Goal: Information Seeking & Learning: Find specific fact

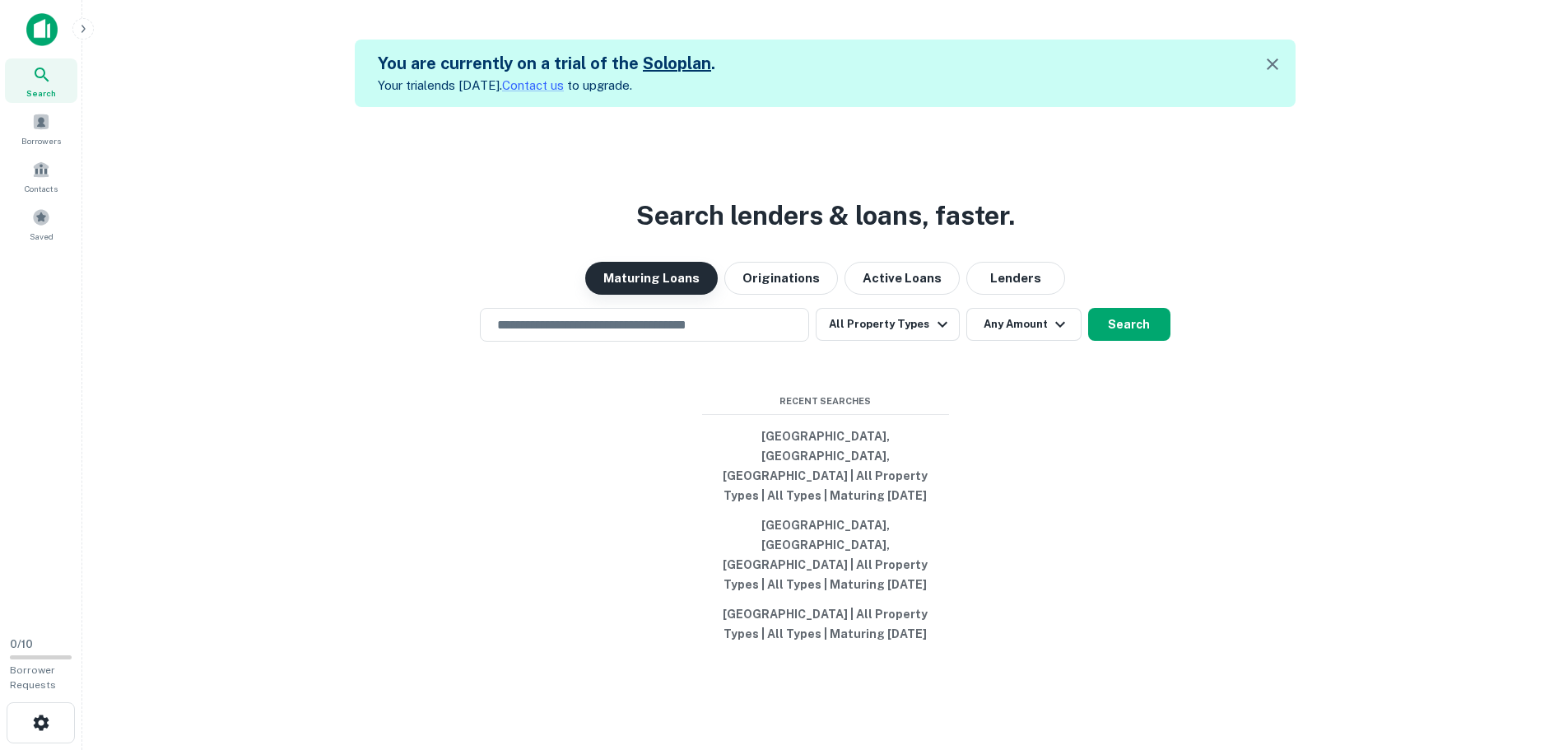
click at [647, 295] on button "Maturing Loans" at bounding box center [651, 277] width 133 height 33
click at [521, 334] on input "text" at bounding box center [645, 325] width 315 height 19
click at [286, 568] on div "Search lenders & loans, faster. Maturing Loans Originations Active Loans Lender…" at bounding box center [825, 482] width 1459 height 750
click at [43, 720] on icon "button" at bounding box center [40, 722] width 16 height 16
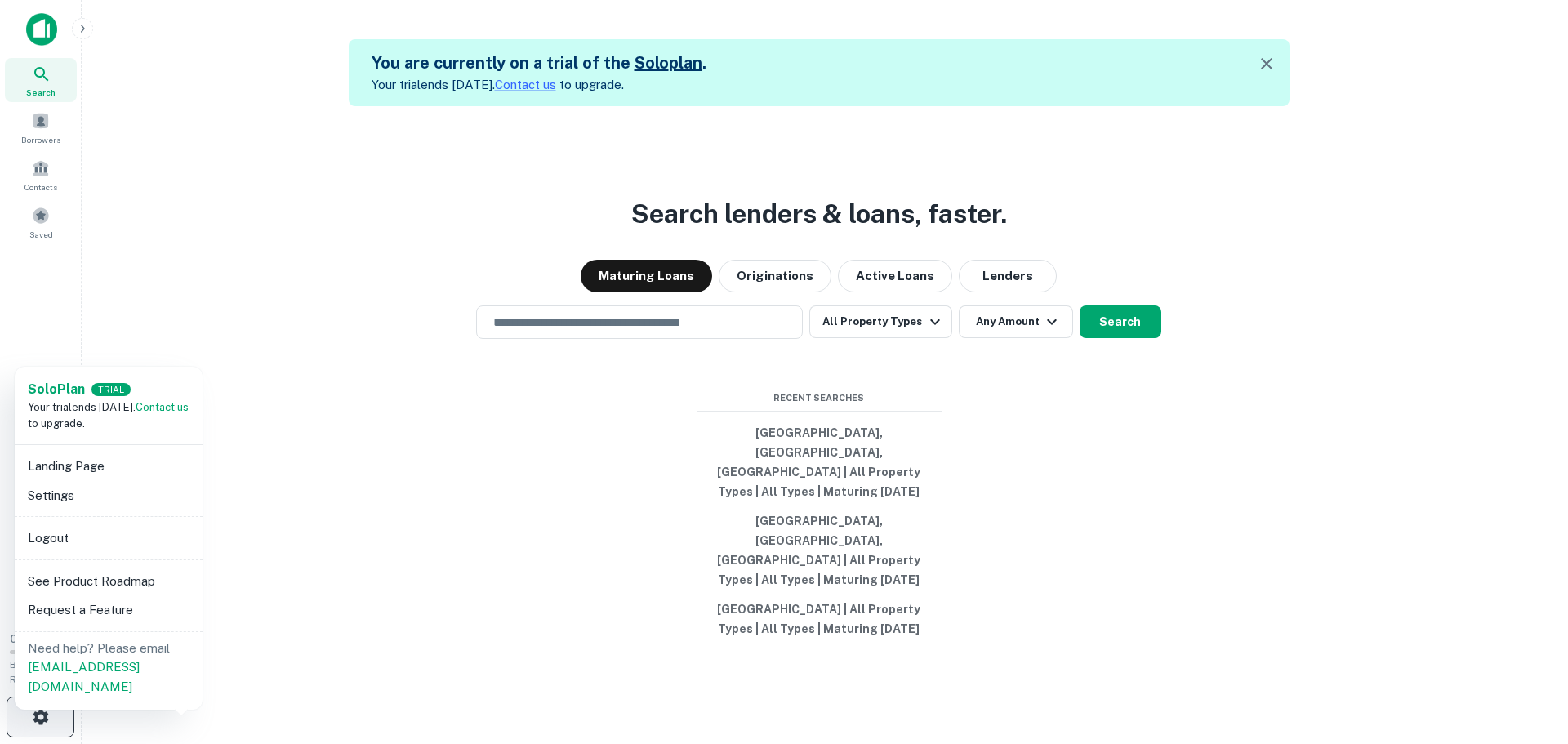
click at [42, 714] on div at bounding box center [784, 372] width 1568 height 744
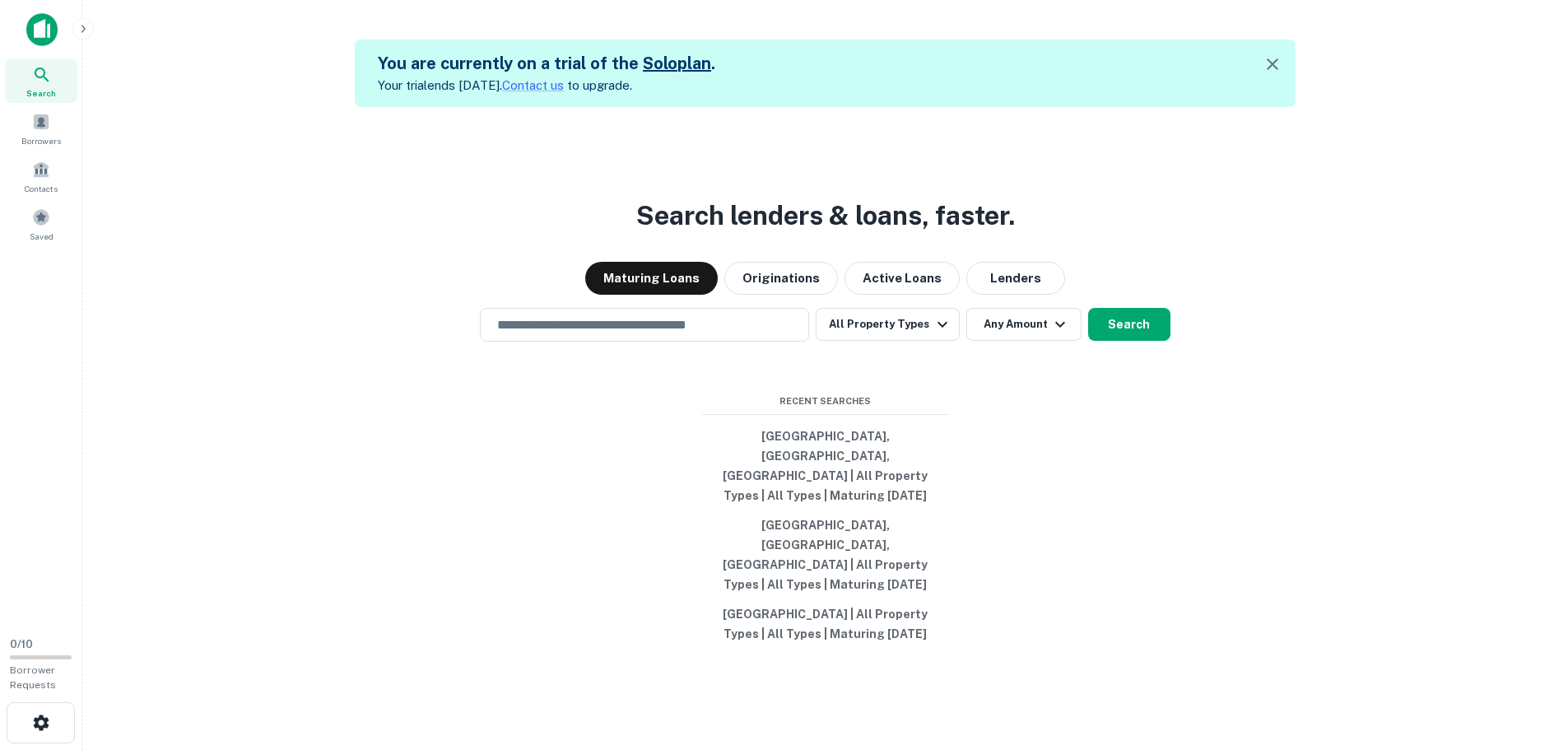
click at [357, 535] on div "Search lenders & loans, faster. Maturing Loans Originations Active Loans Lender…" at bounding box center [825, 482] width 1459 height 750
click at [1282, 68] on icon "button" at bounding box center [1272, 64] width 20 height 20
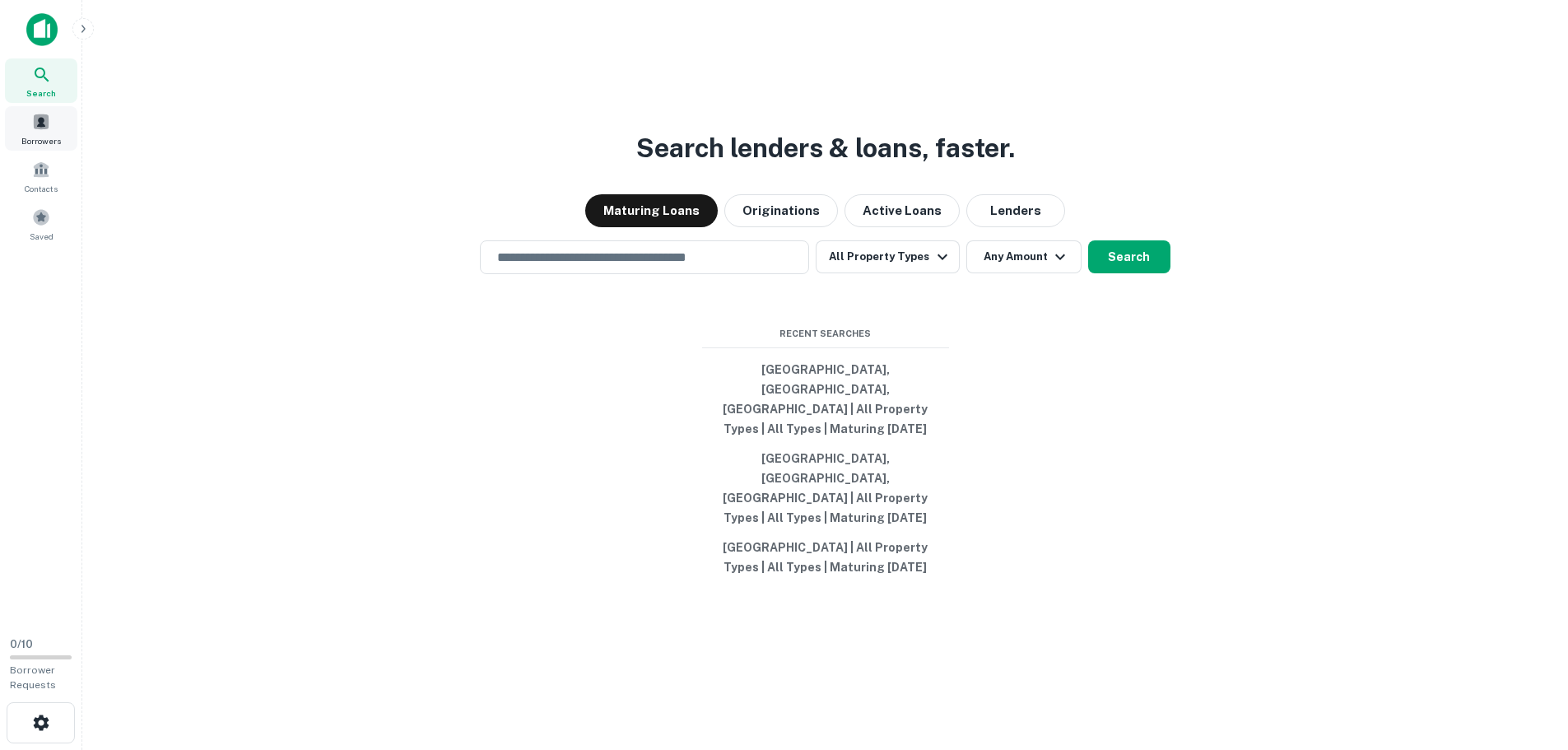
click at [46, 129] on span at bounding box center [41, 122] width 18 height 18
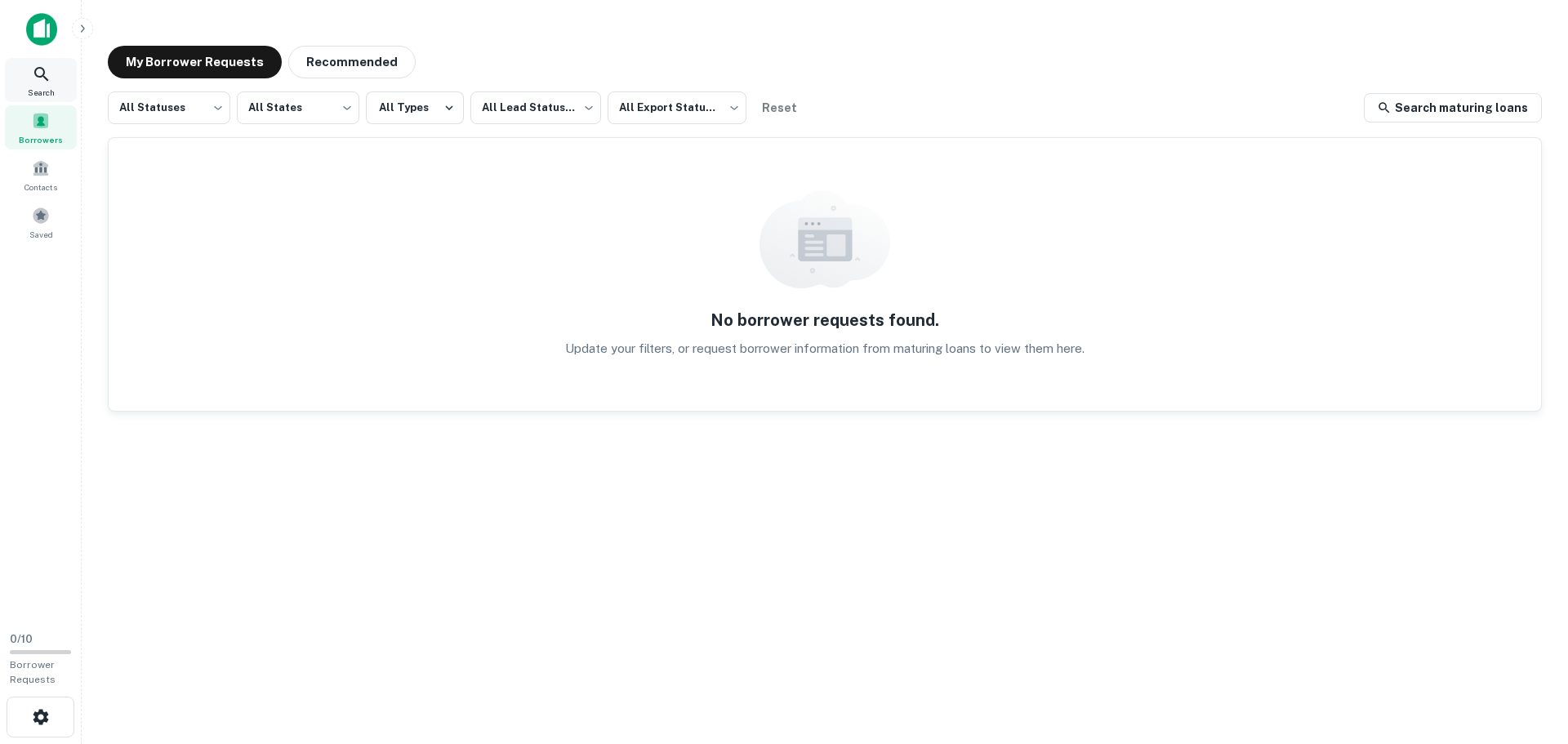
click at [36, 68] on icon at bounding box center [41, 75] width 20 height 20
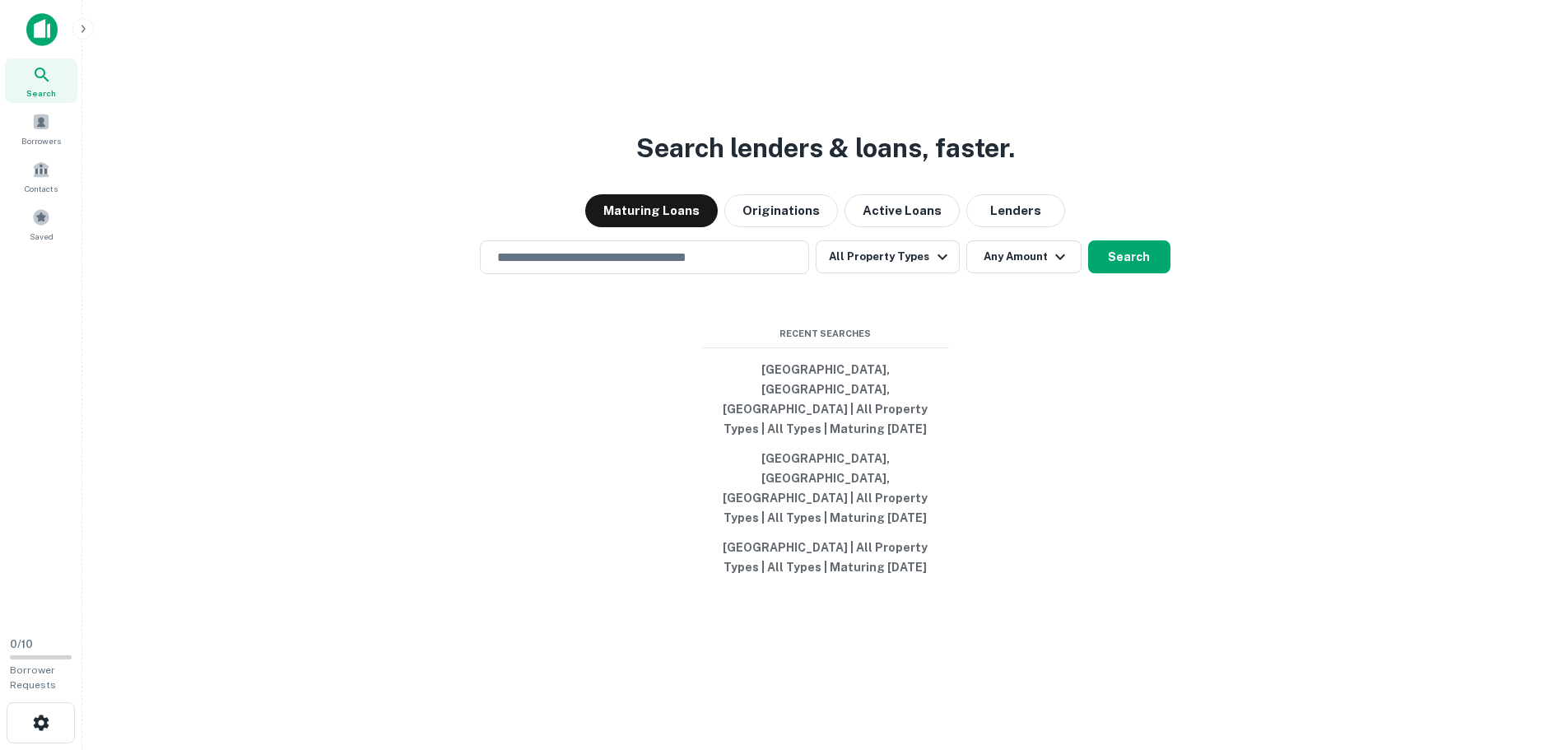
click at [45, 26] on img at bounding box center [42, 29] width 31 height 33
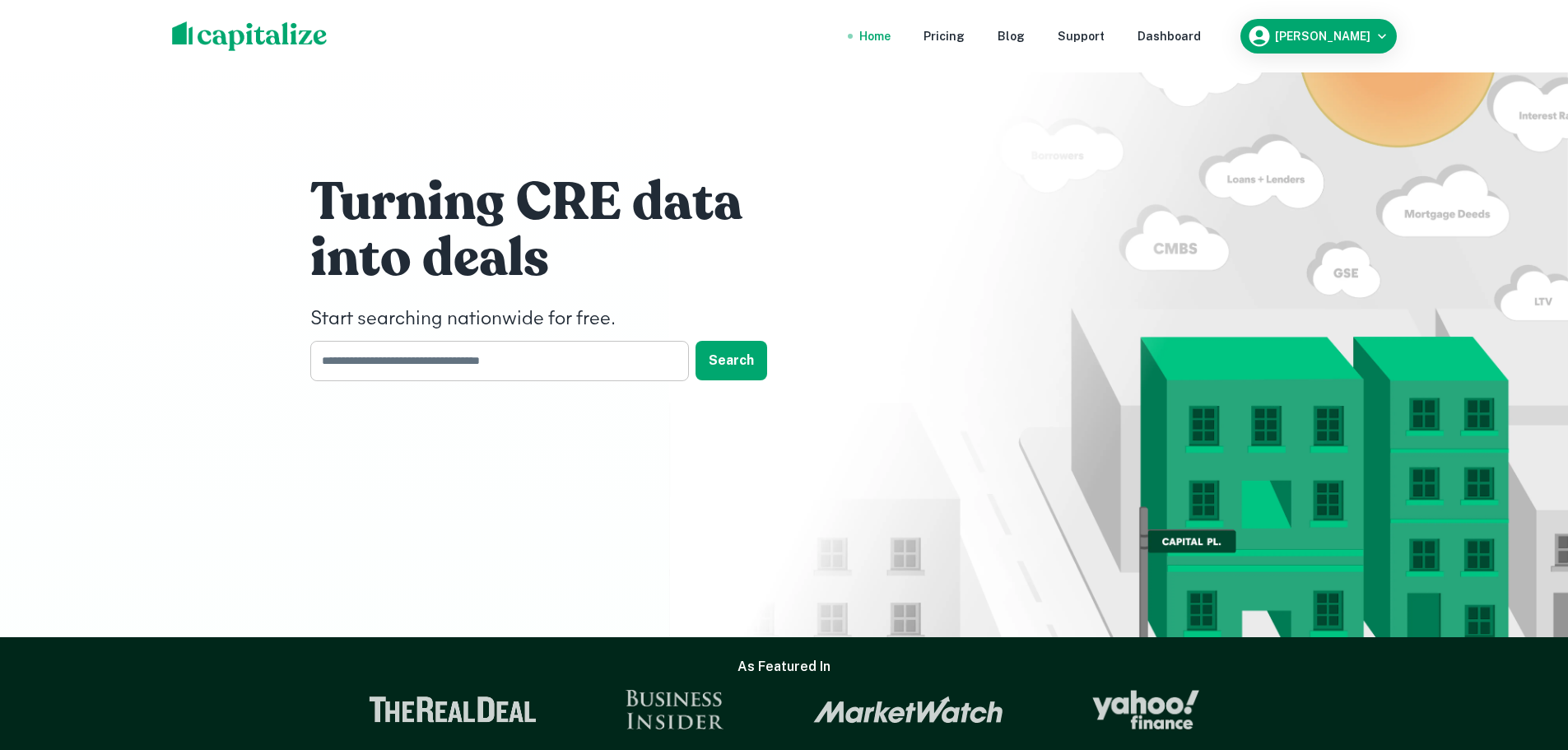
click at [479, 362] on input "text" at bounding box center [494, 361] width 367 height 40
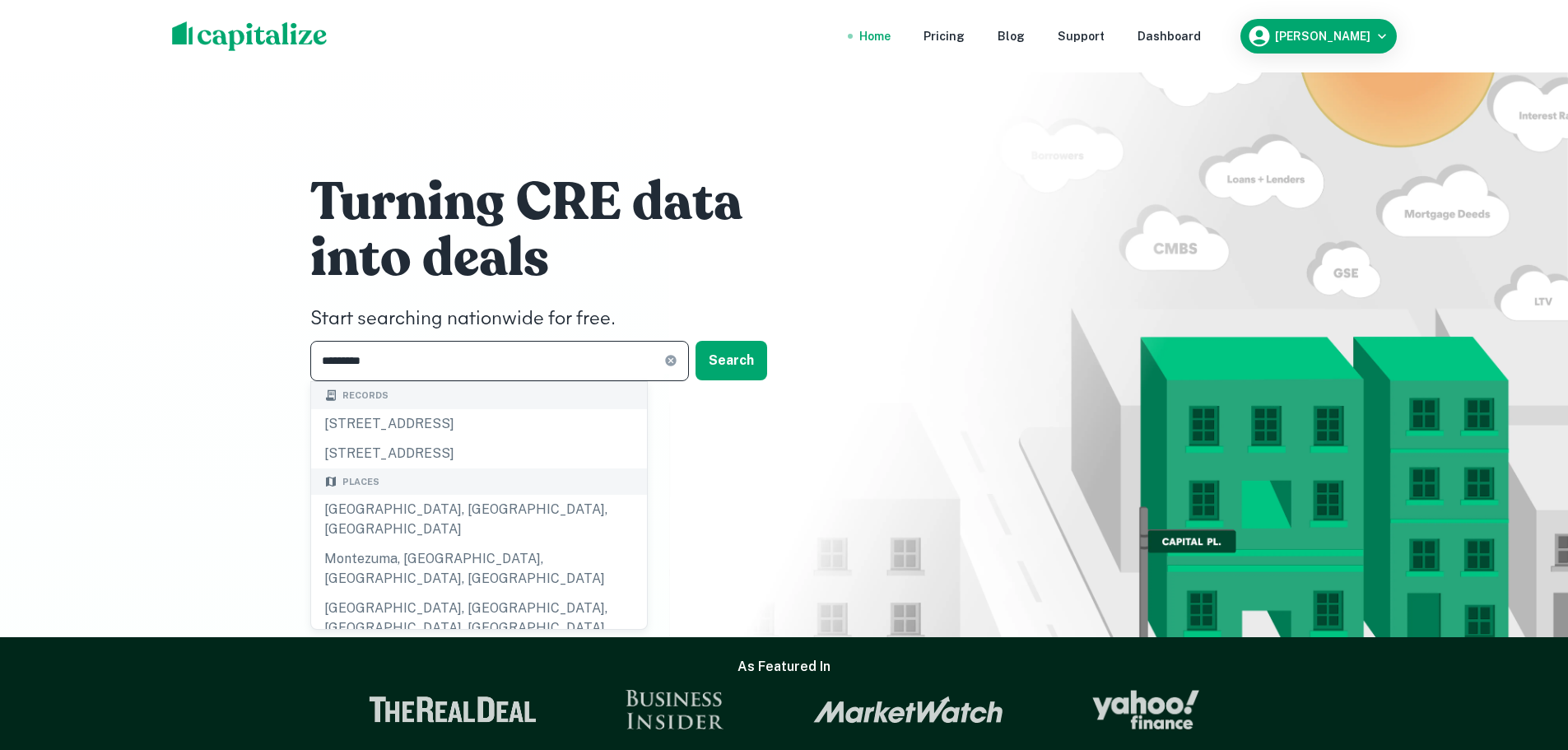
type input "*********"
click at [382, 501] on div "Macon, GA, USA" at bounding box center [479, 519] width 336 height 49
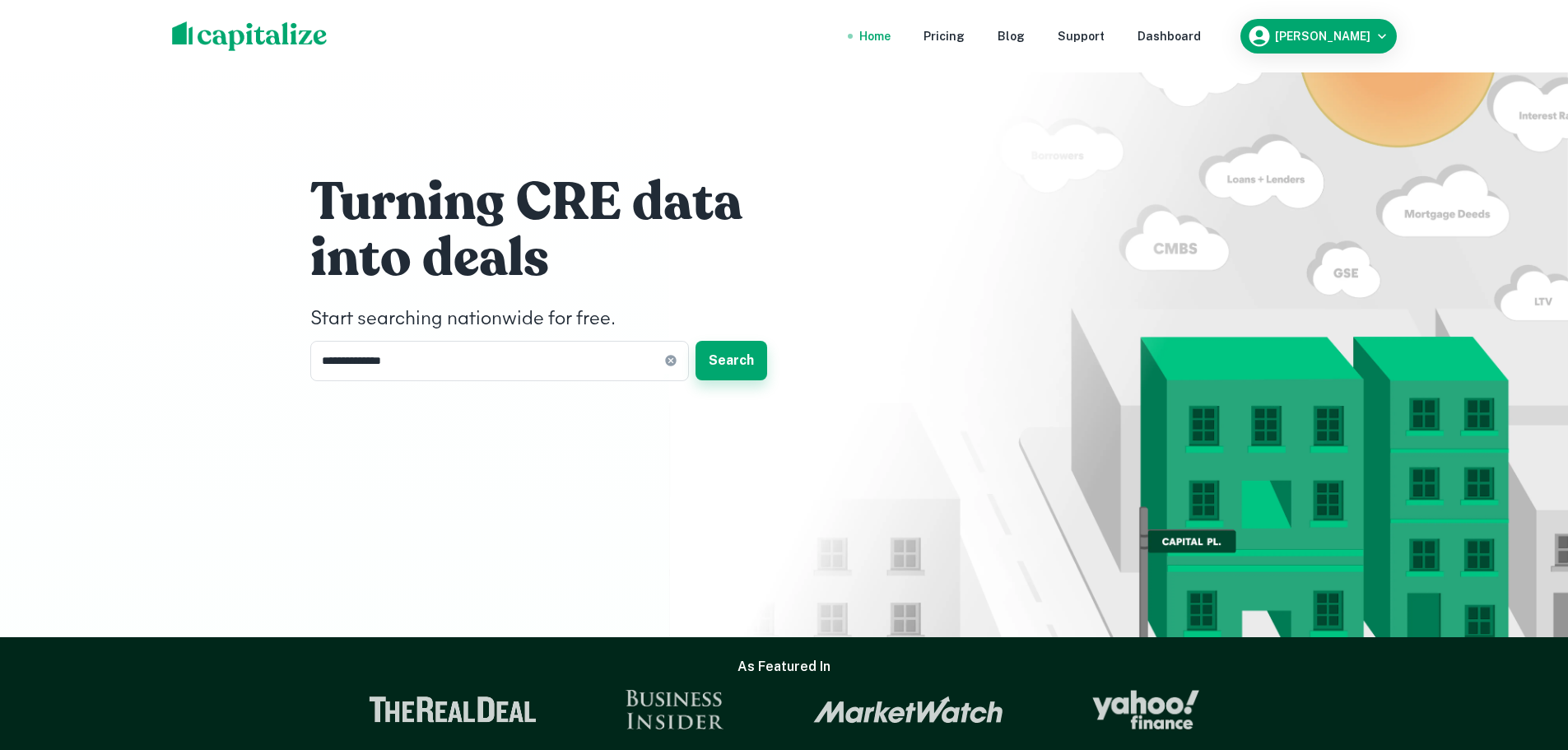
click at [753, 362] on button "Search" at bounding box center [731, 360] width 72 height 39
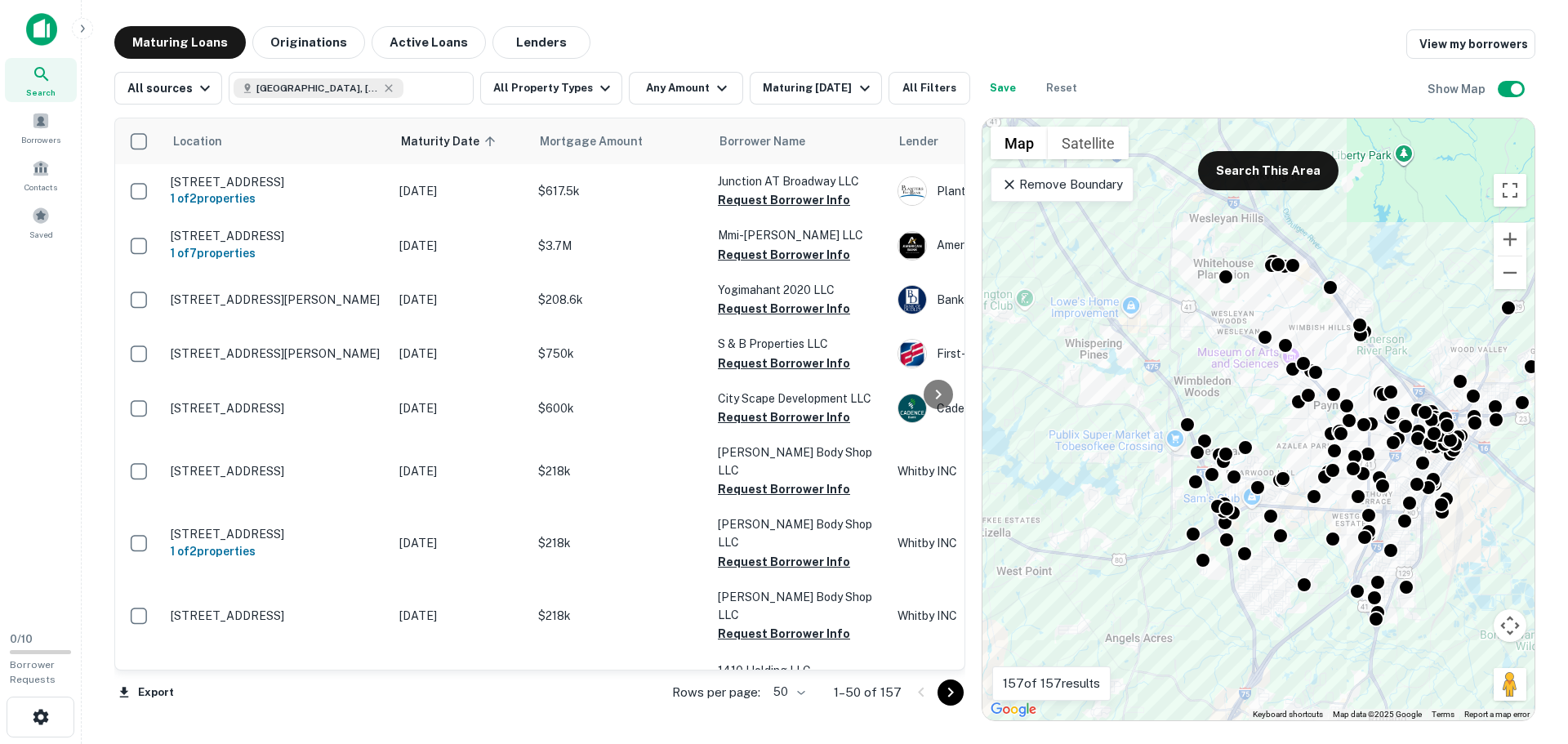
drag, startPoint x: 1122, startPoint y: 572, endPoint x: 1280, endPoint y: 610, distance: 162.5
click at [1280, 610] on div "To activate drag with keyboard, press Alt + Enter. Once in keyboard drag state,…" at bounding box center [1258, 419] width 552 height 602
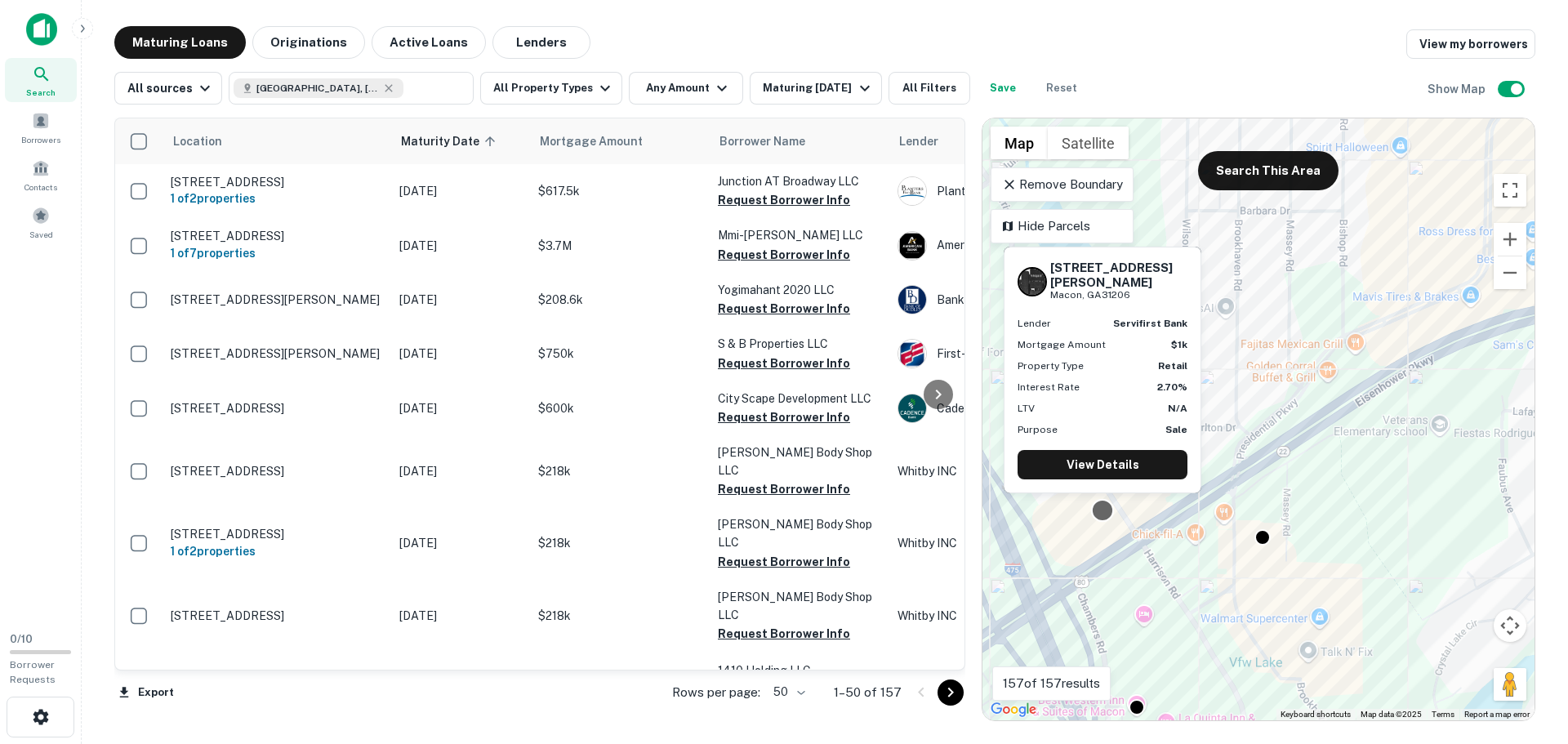
click at [1104, 509] on div at bounding box center [1102, 510] width 24 height 24
click at [1106, 469] on link "View Details" at bounding box center [1102, 464] width 170 height 29
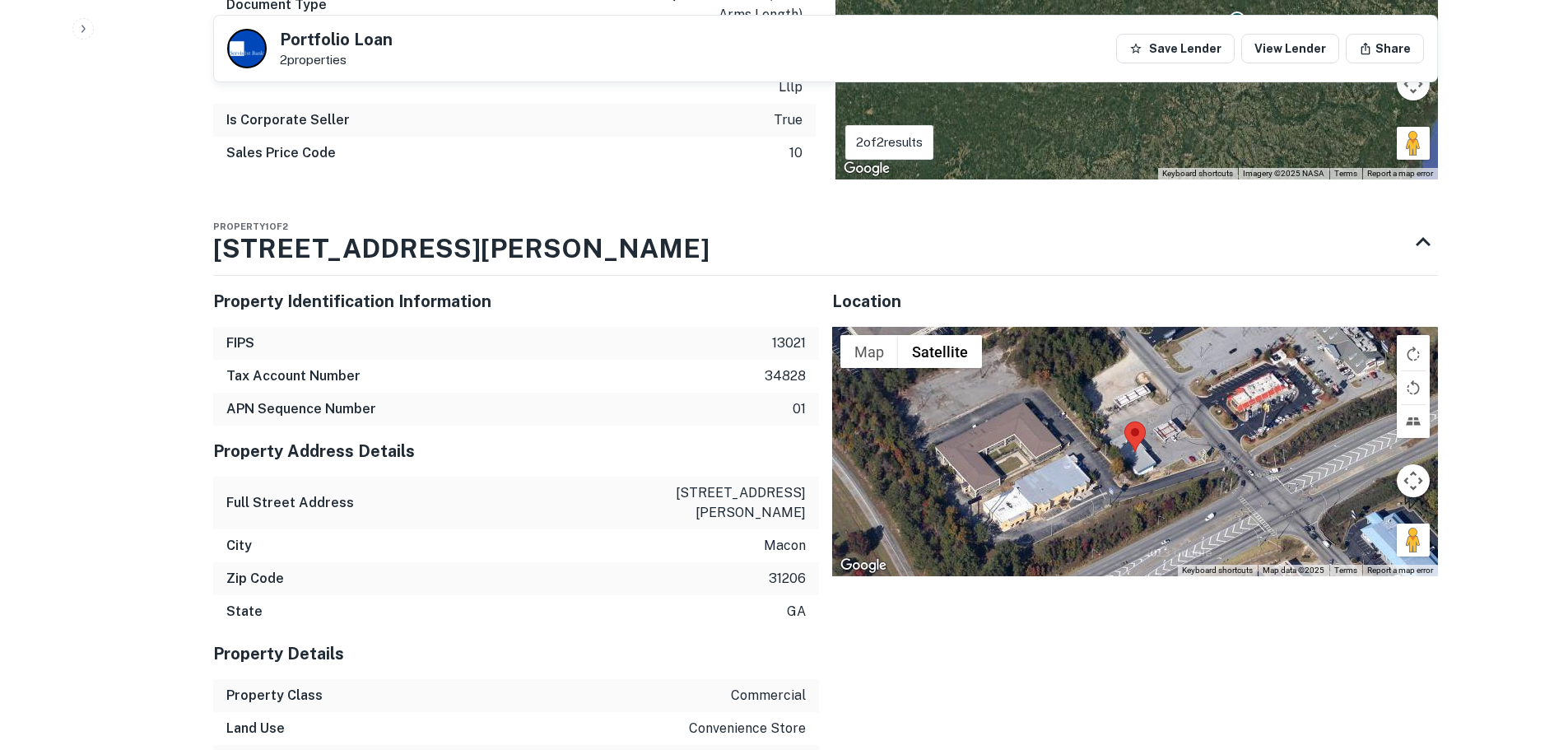
scroll to position [1235, 0]
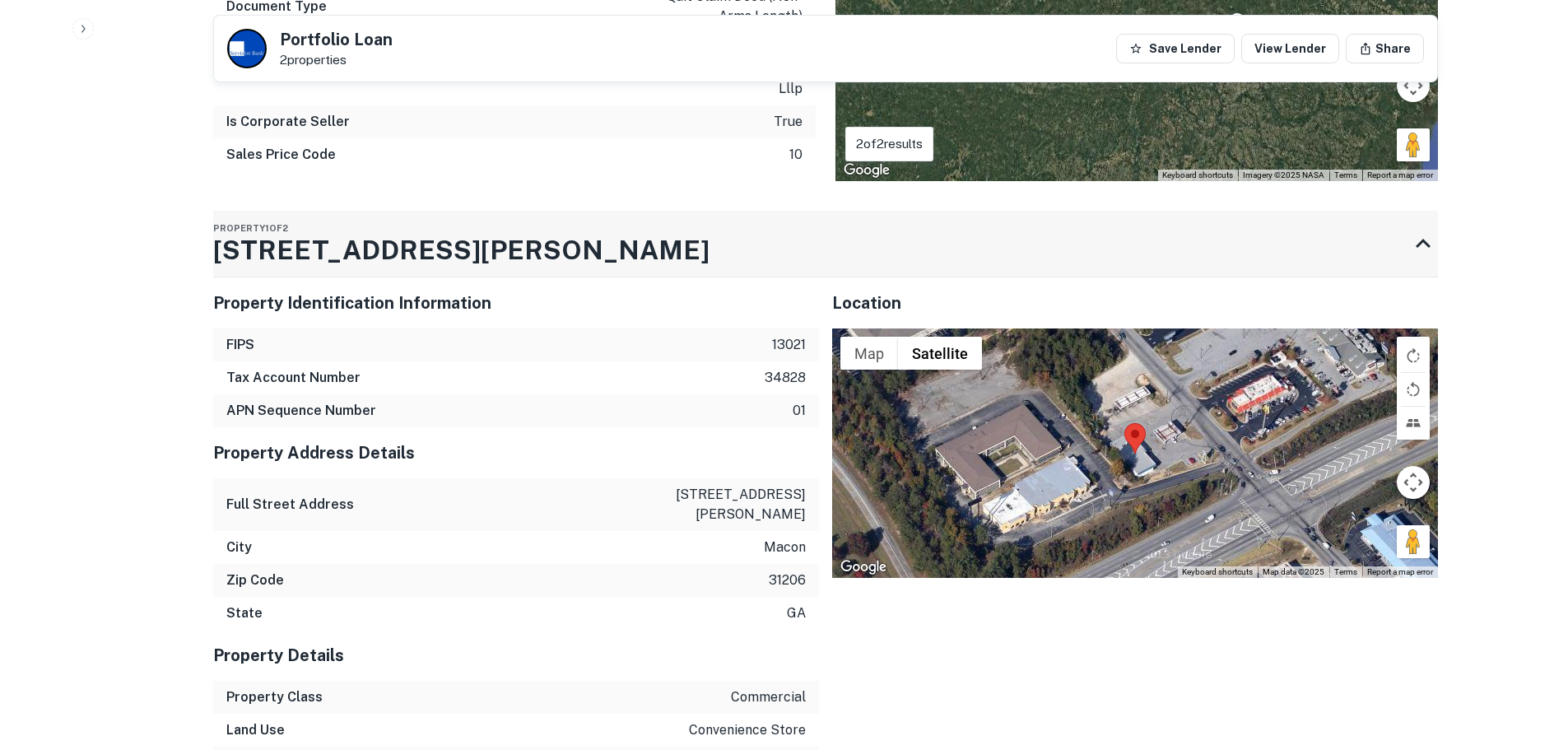
click at [409, 231] on h3 "5013 Harrison Rd" at bounding box center [461, 250] width 496 height 39
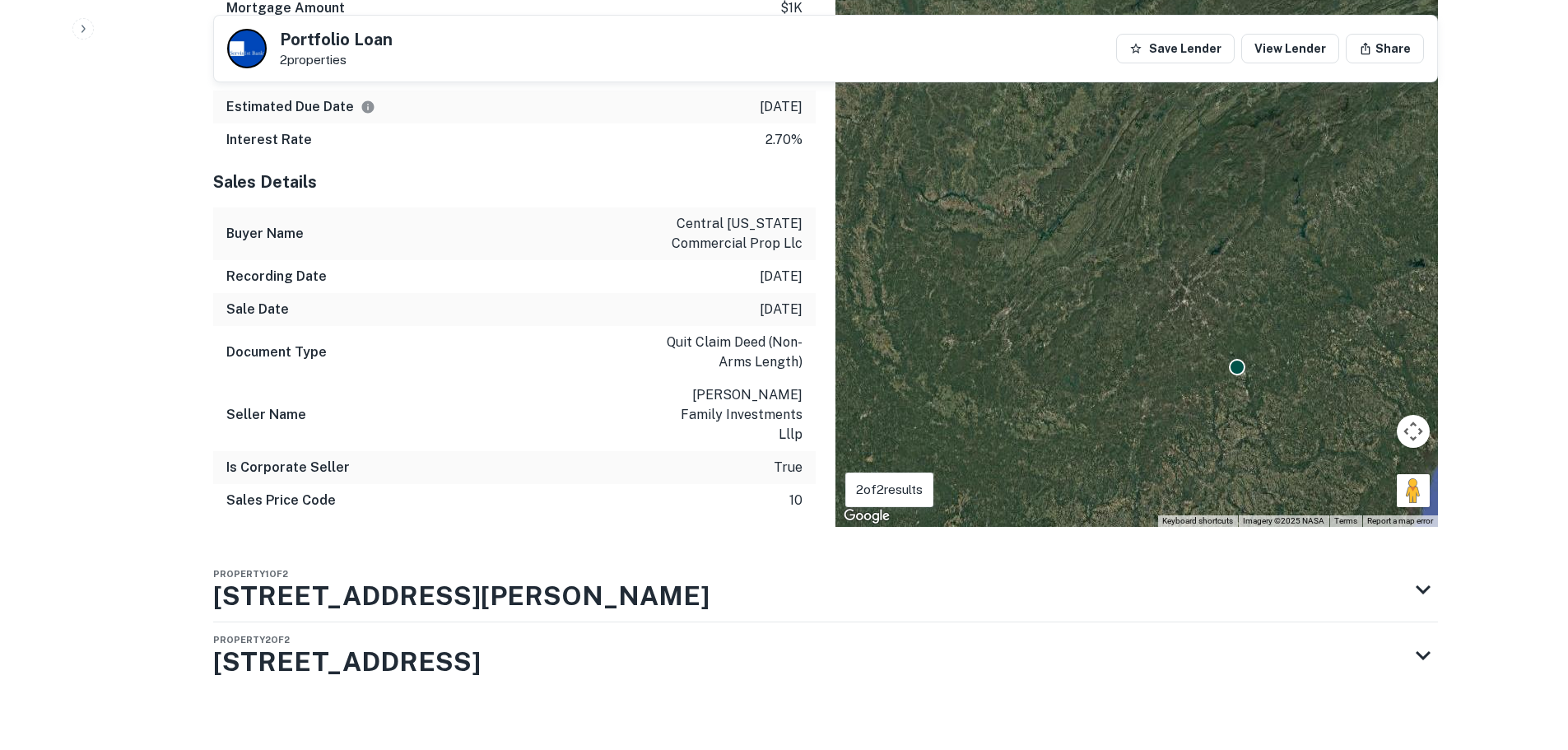
scroll to position [887, 0]
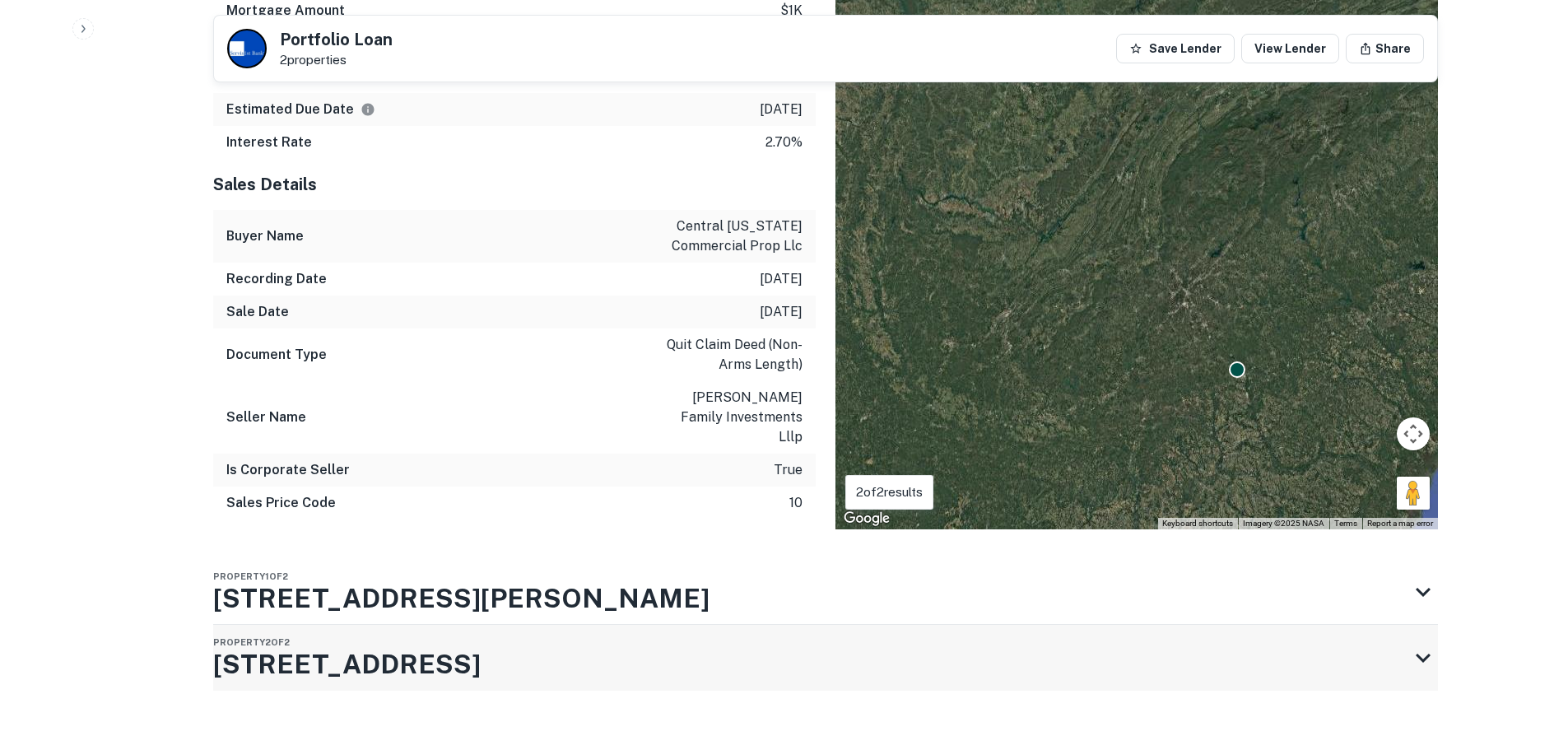
click at [306, 645] on h3 "6199 Thomaston Rd" at bounding box center [346, 664] width 267 height 39
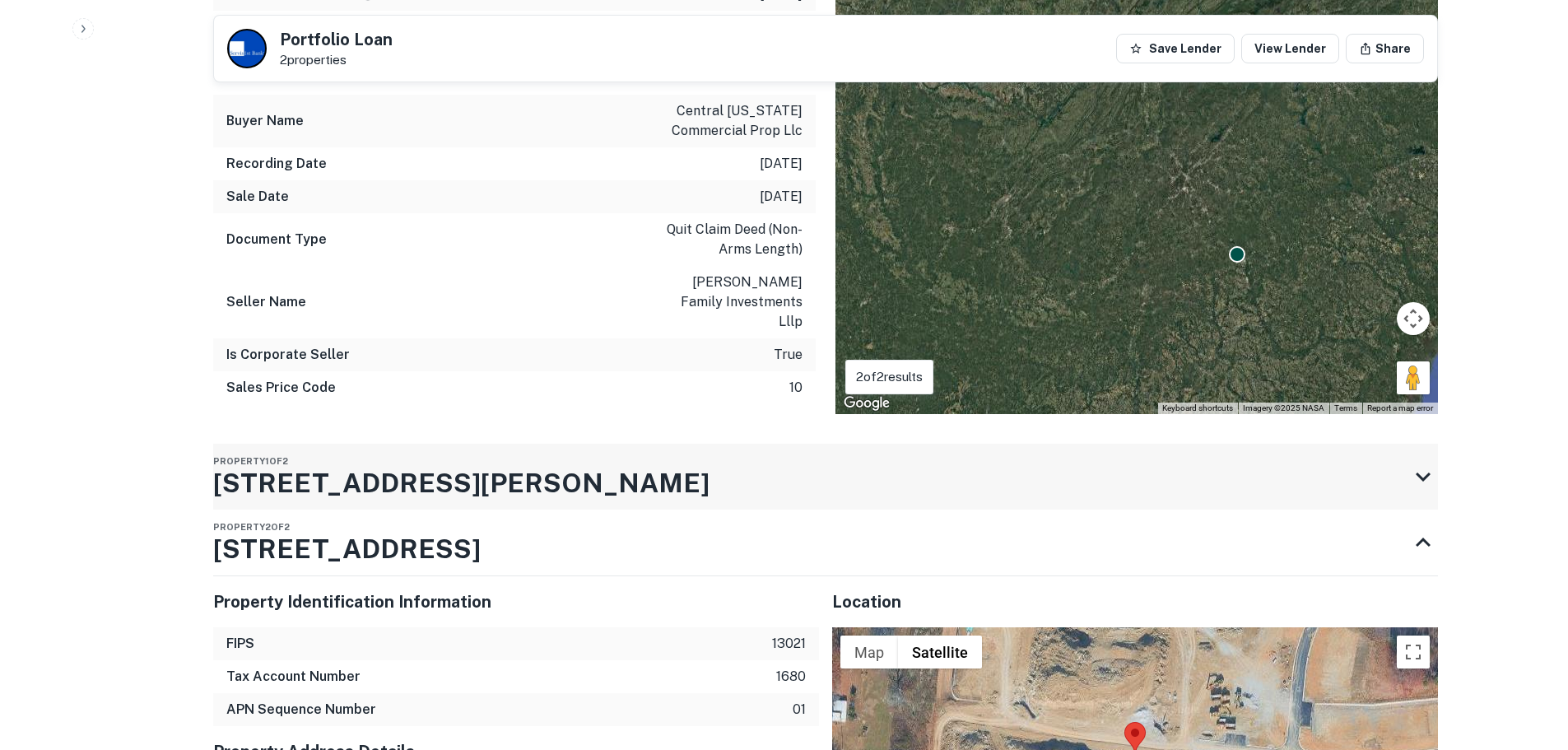
scroll to position [969, 0]
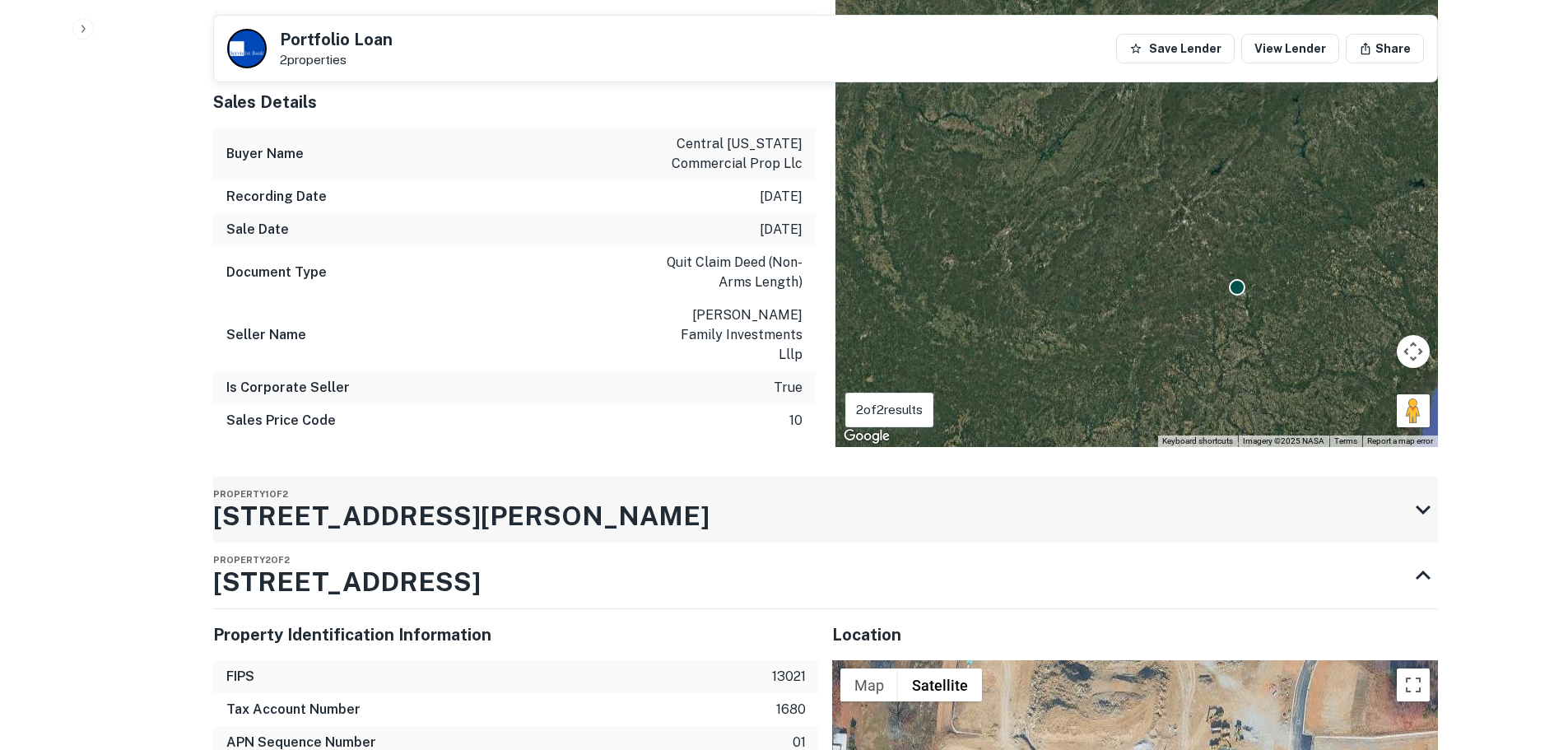
click at [337, 496] on h3 "5013 Harrison Rd" at bounding box center [461, 515] width 496 height 39
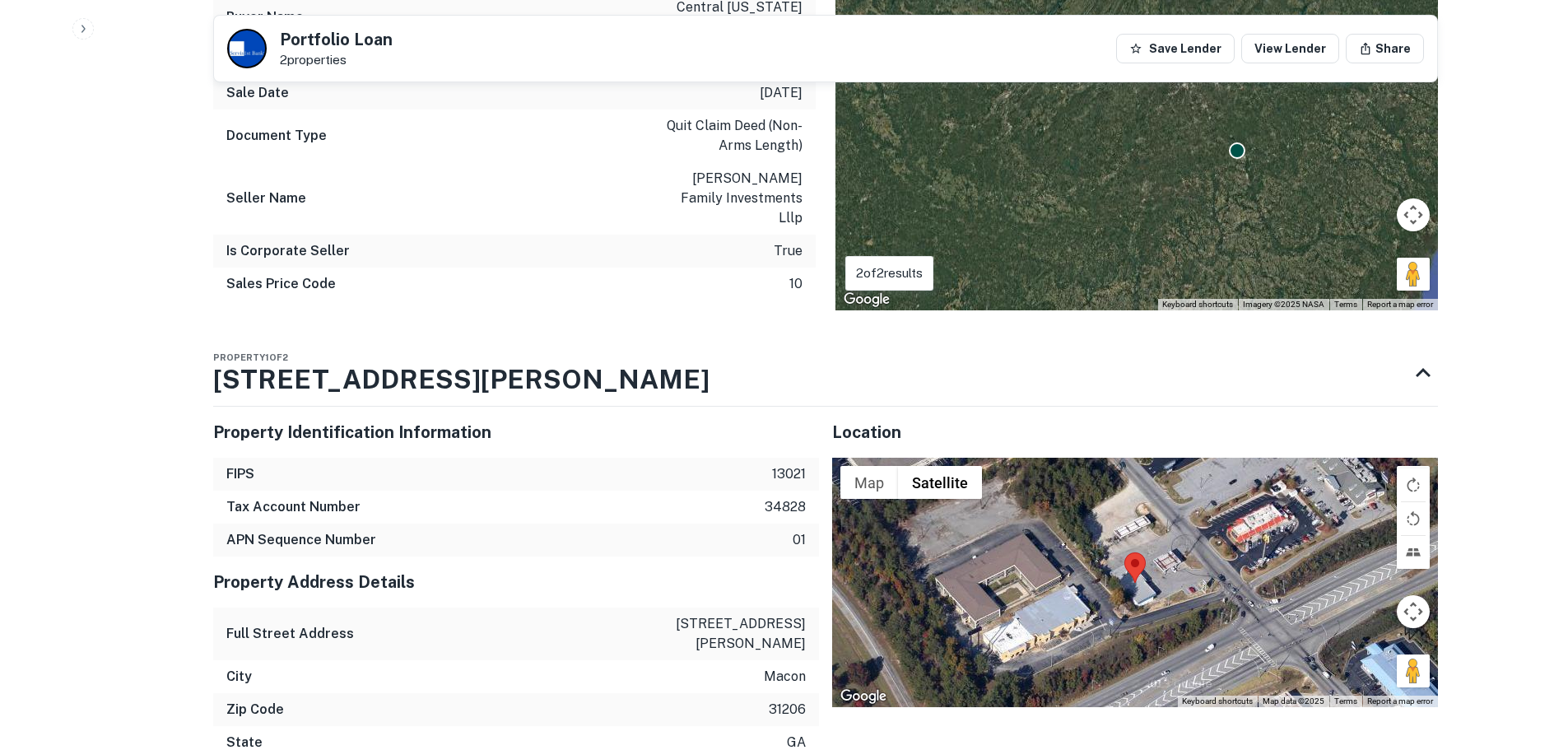
scroll to position [1133, 0]
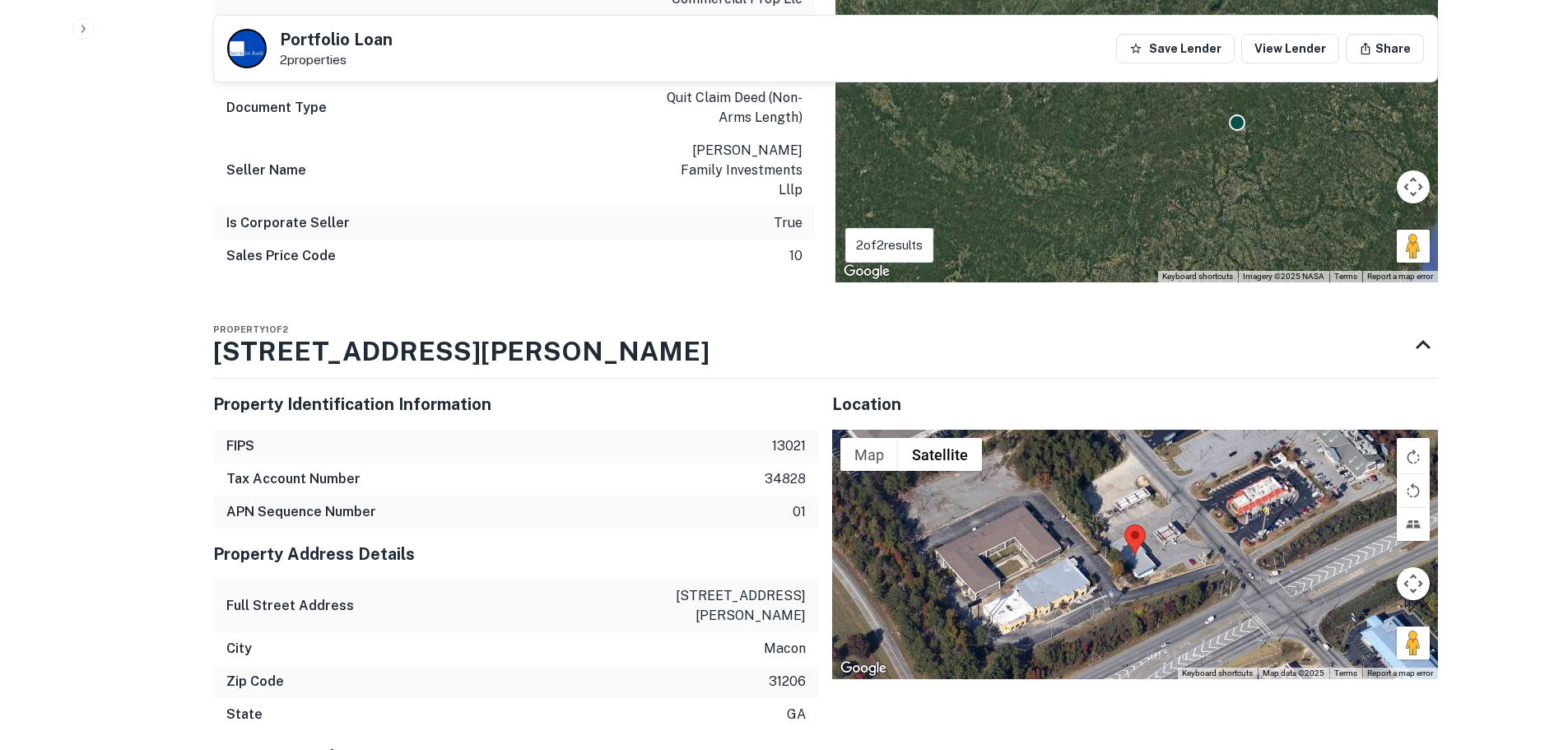
click at [1138, 540] on div at bounding box center [1136, 555] width 606 height 249
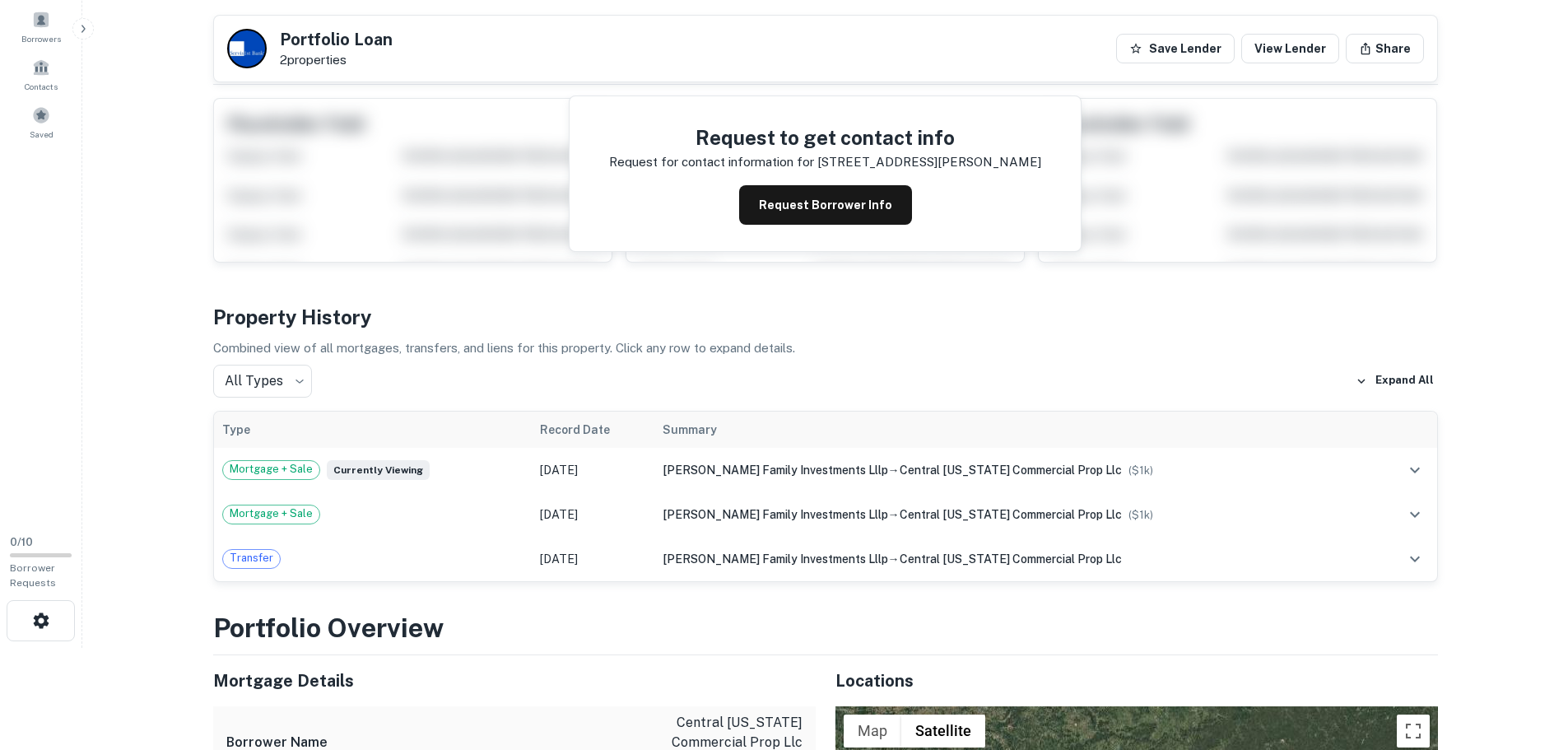
scroll to position [0, 0]
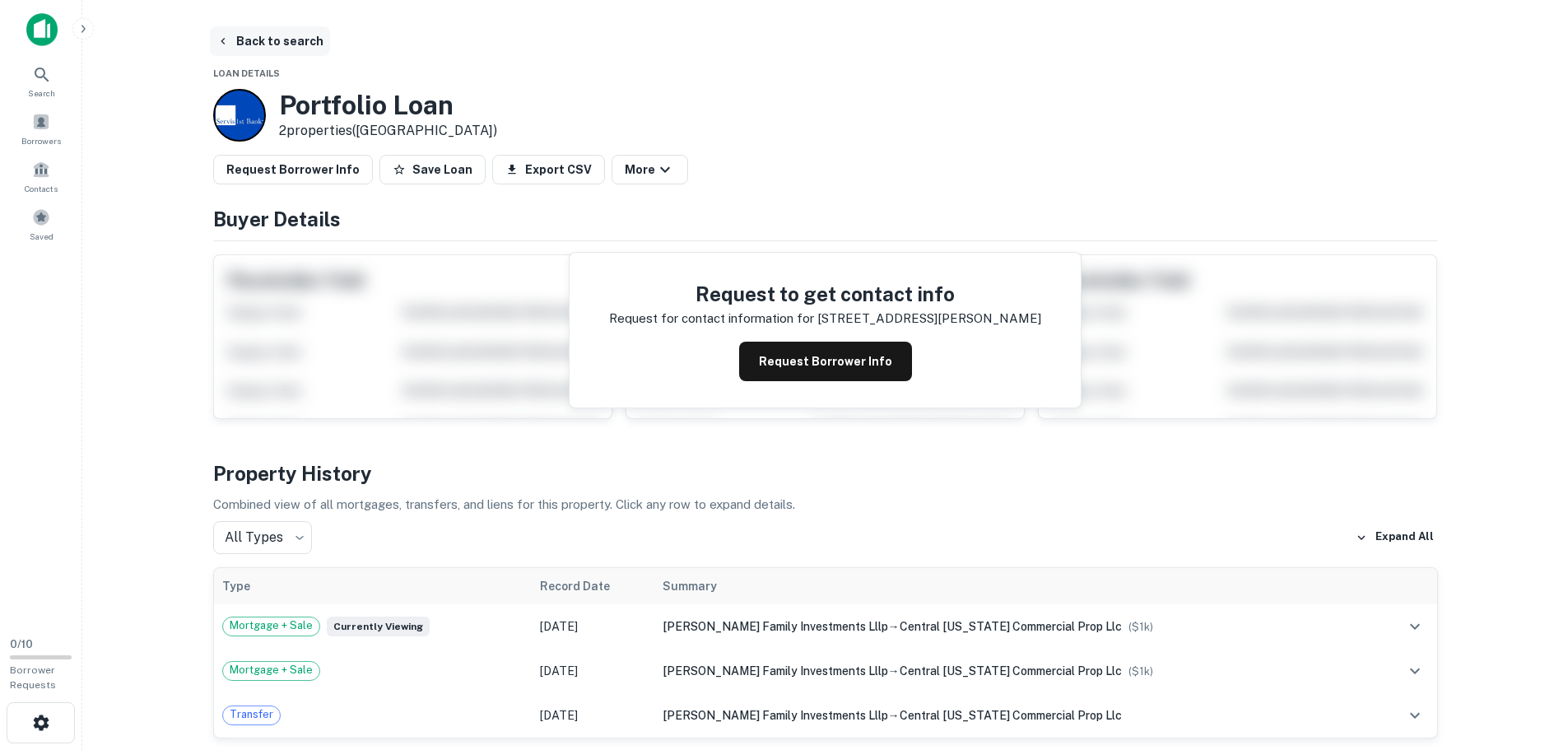
click at [268, 42] on button "Back to search" at bounding box center [270, 41] width 120 height 29
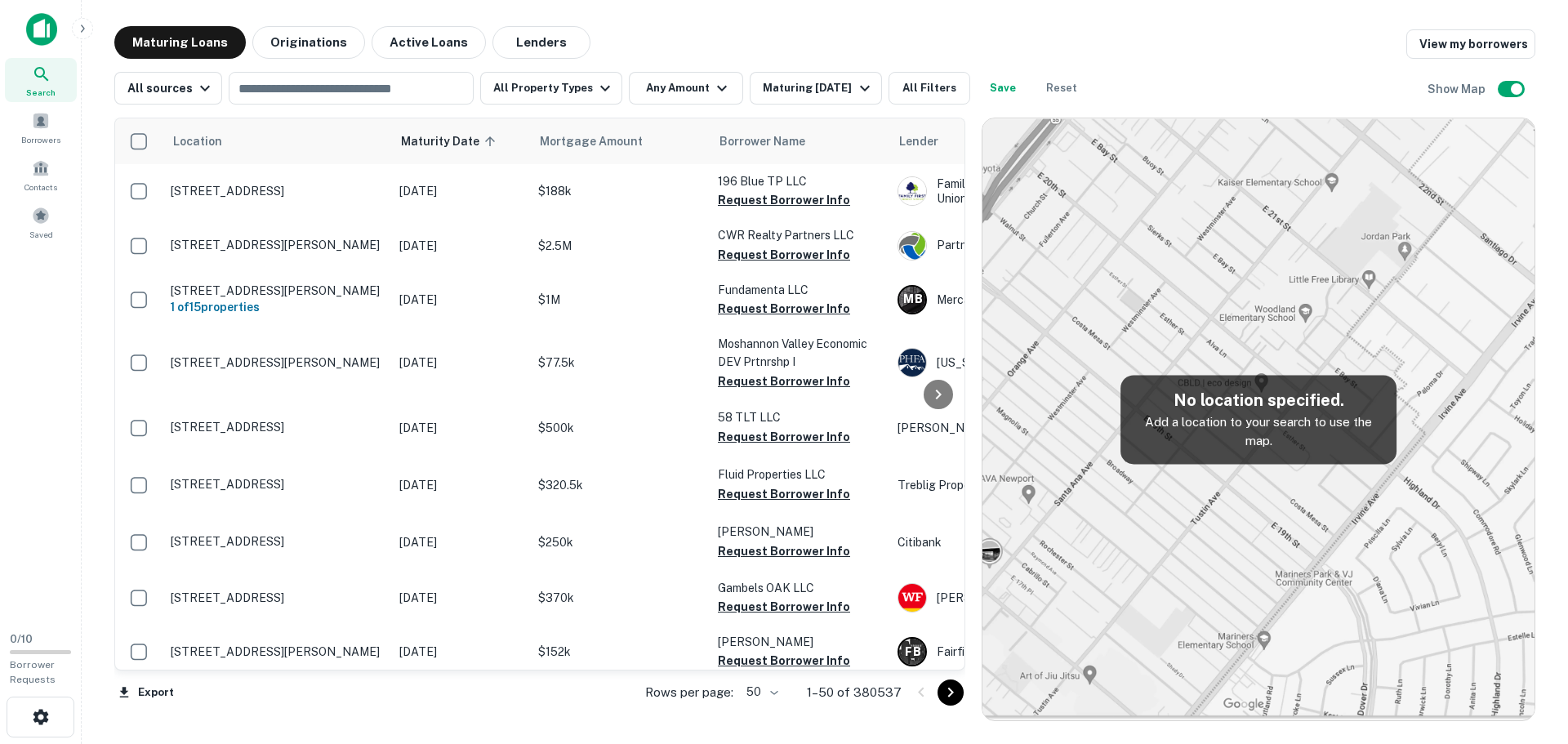
click at [1194, 542] on img at bounding box center [1258, 419] width 552 height 602
drag, startPoint x: 1048, startPoint y: 607, endPoint x: 1122, endPoint y: 556, distance: 89.9
click at [1048, 606] on img at bounding box center [1258, 419] width 552 height 602
click at [1095, 286] on img at bounding box center [1258, 419] width 552 height 602
click at [1091, 606] on img at bounding box center [1258, 419] width 552 height 602
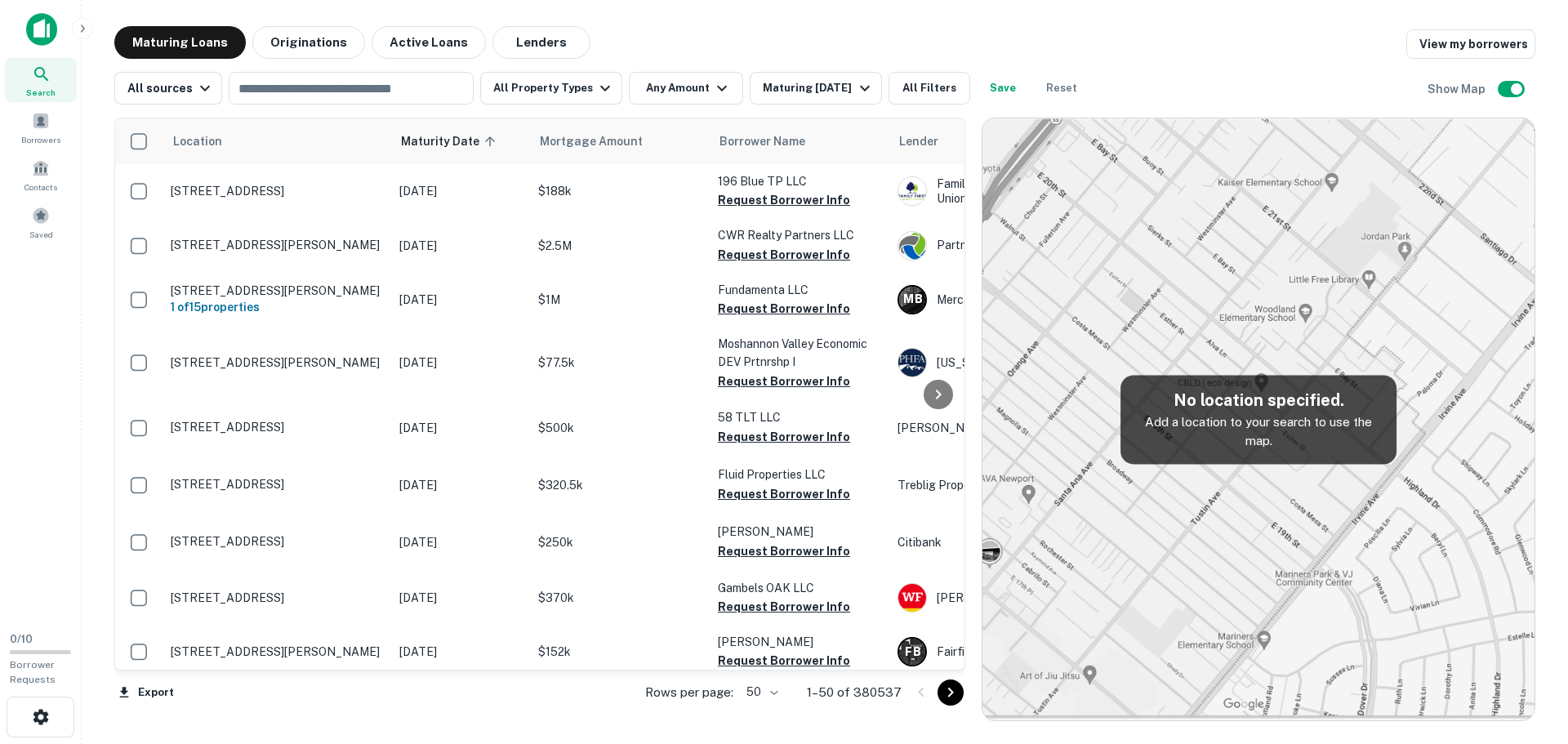
click at [1091, 606] on img at bounding box center [1258, 419] width 552 height 602
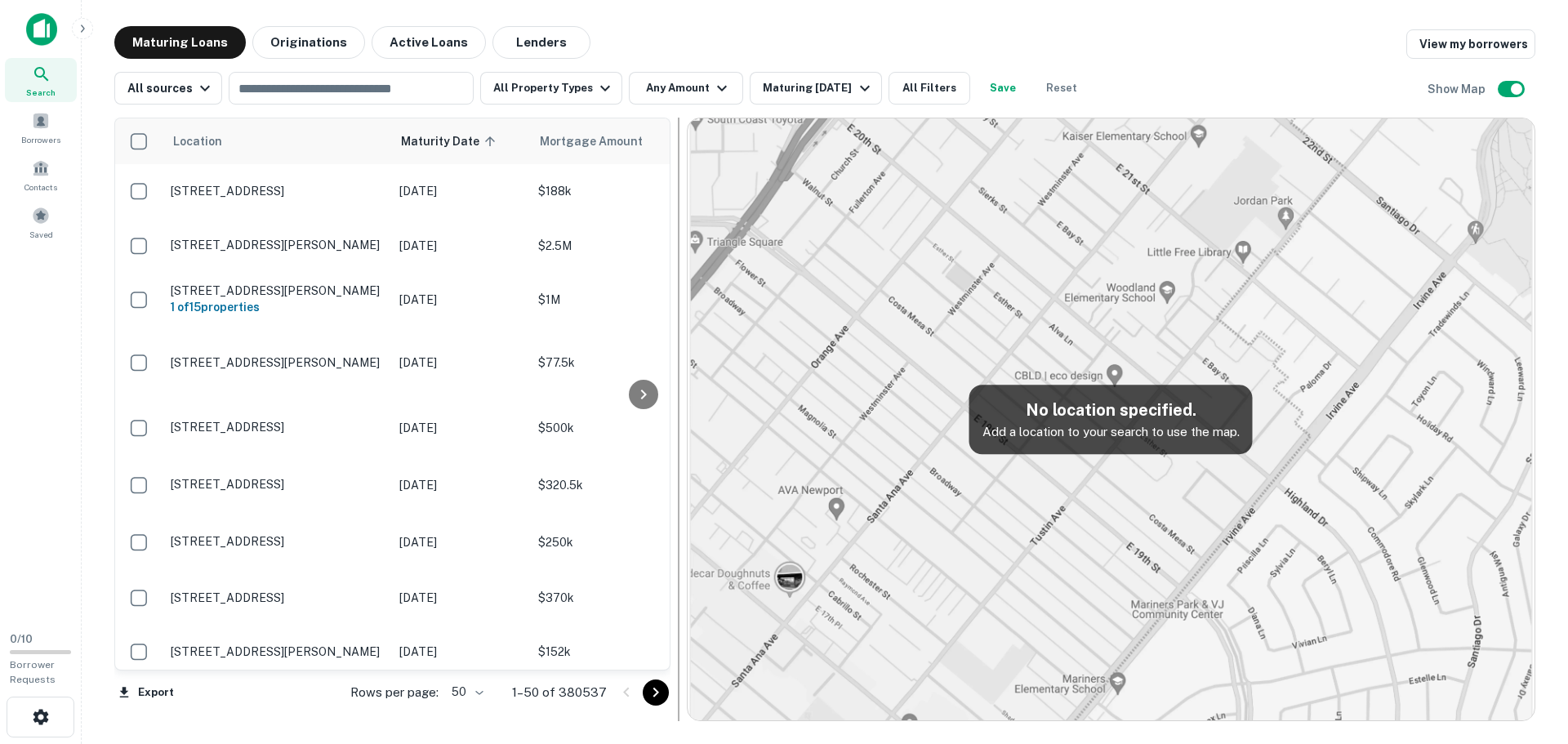
drag, startPoint x: 973, startPoint y: 513, endPoint x: 678, endPoint y: 501, distance: 295.2
click at [678, 501] on div at bounding box center [678, 419] width 2 height 604
click at [943, 520] on img at bounding box center [1111, 419] width 847 height 602
click at [1247, 633] on img at bounding box center [1111, 419] width 847 height 602
click at [1488, 178] on img at bounding box center [1111, 419] width 847 height 602
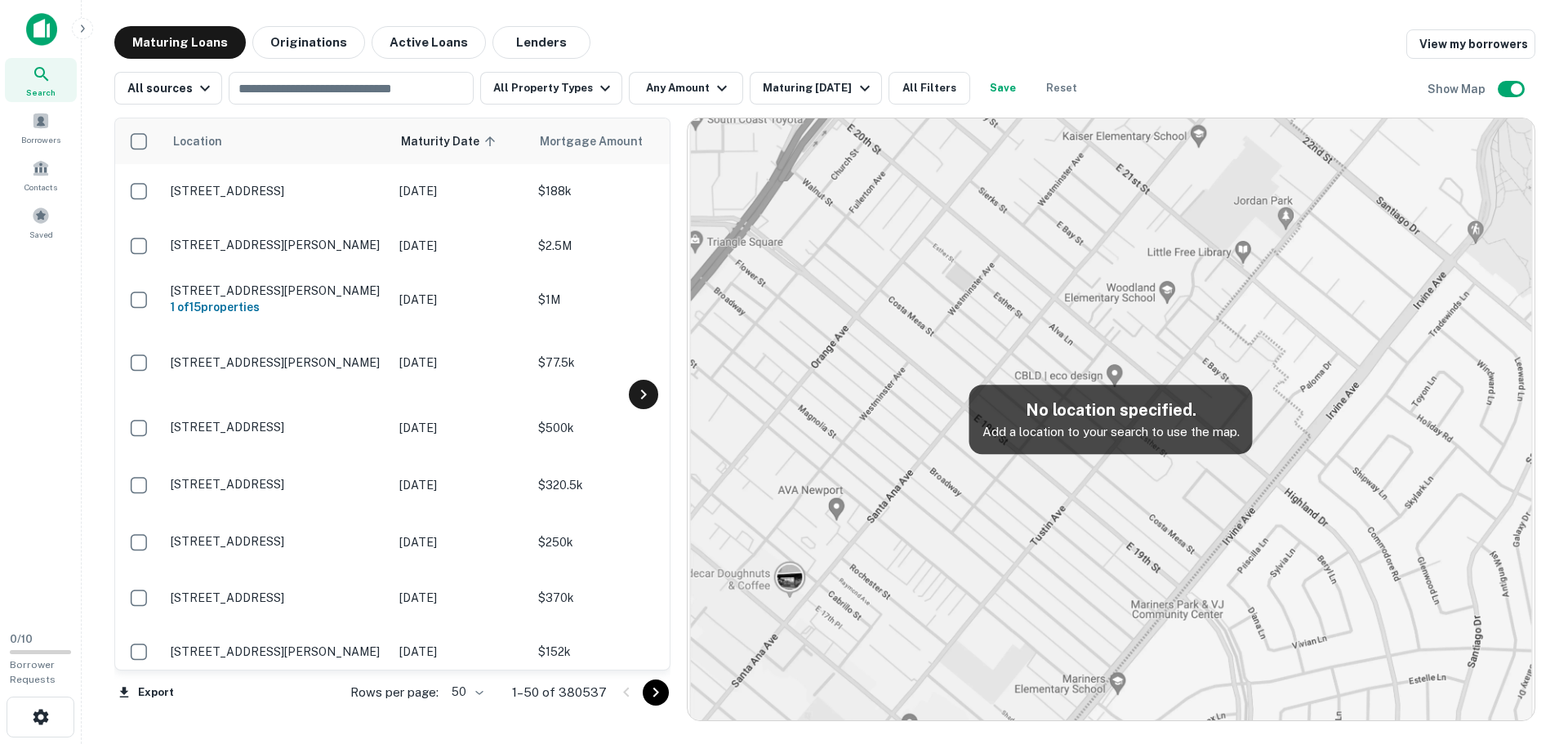
click at [647, 393] on icon at bounding box center [644, 394] width 20 height 20
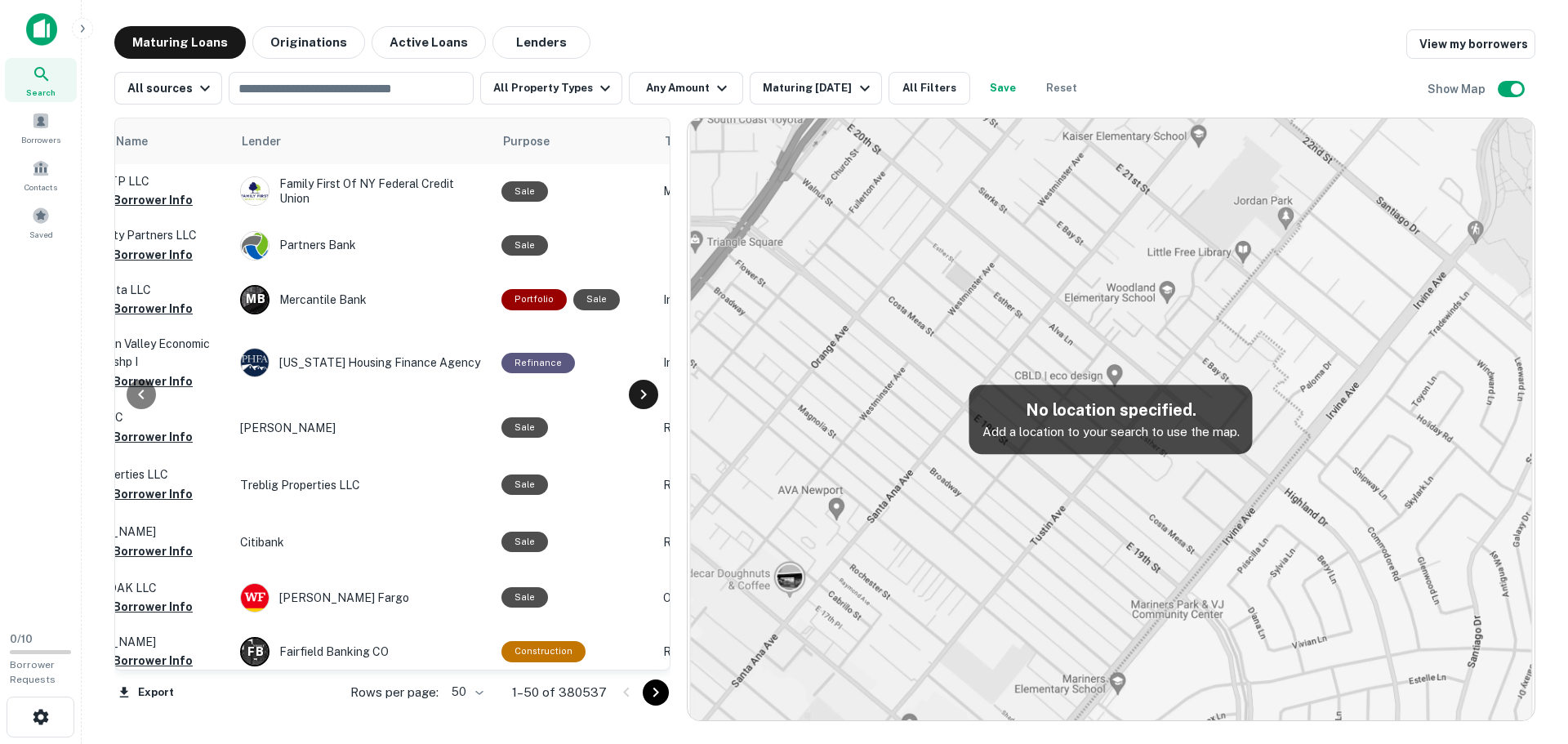
scroll to position [0, 686]
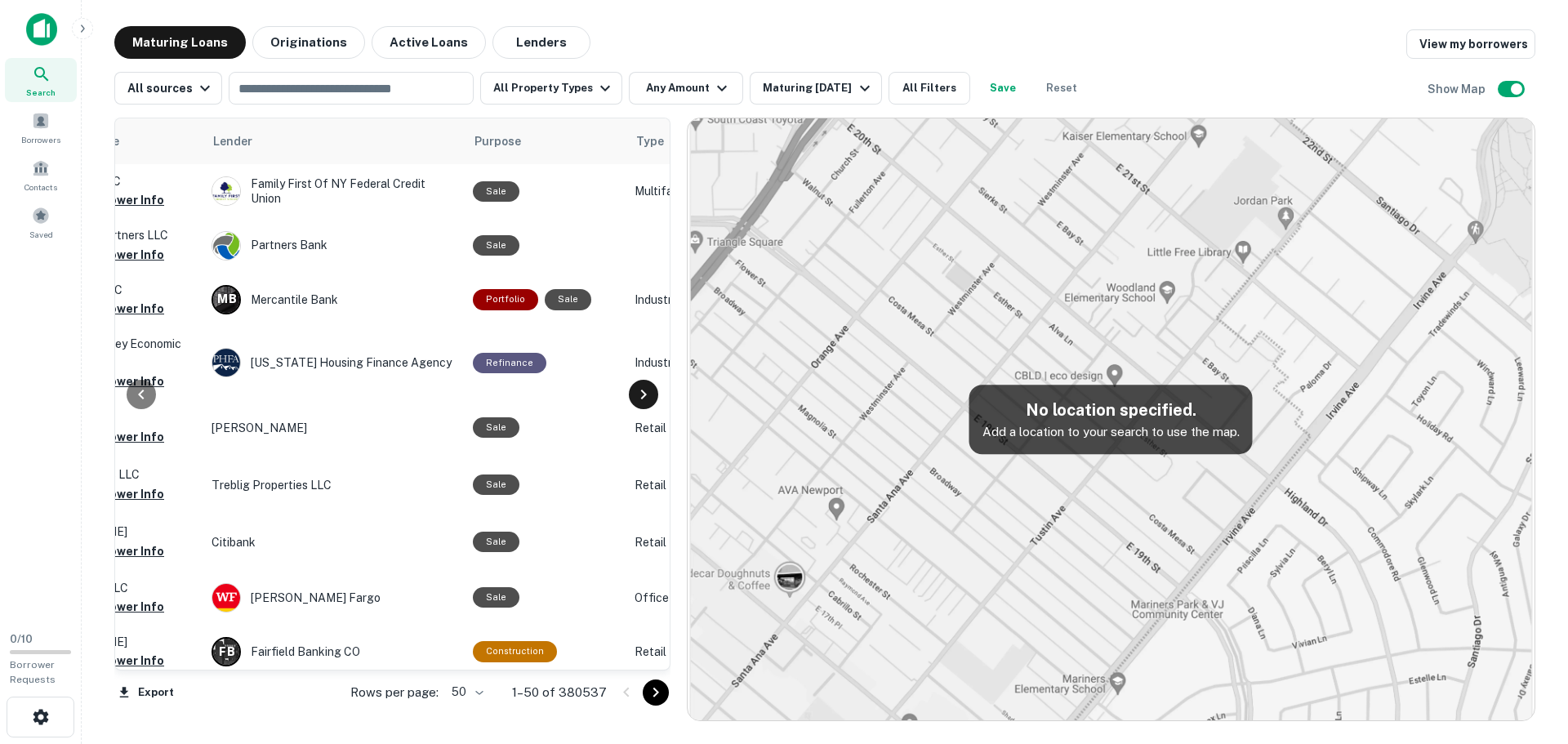
click at [645, 392] on icon at bounding box center [644, 394] width 20 height 20
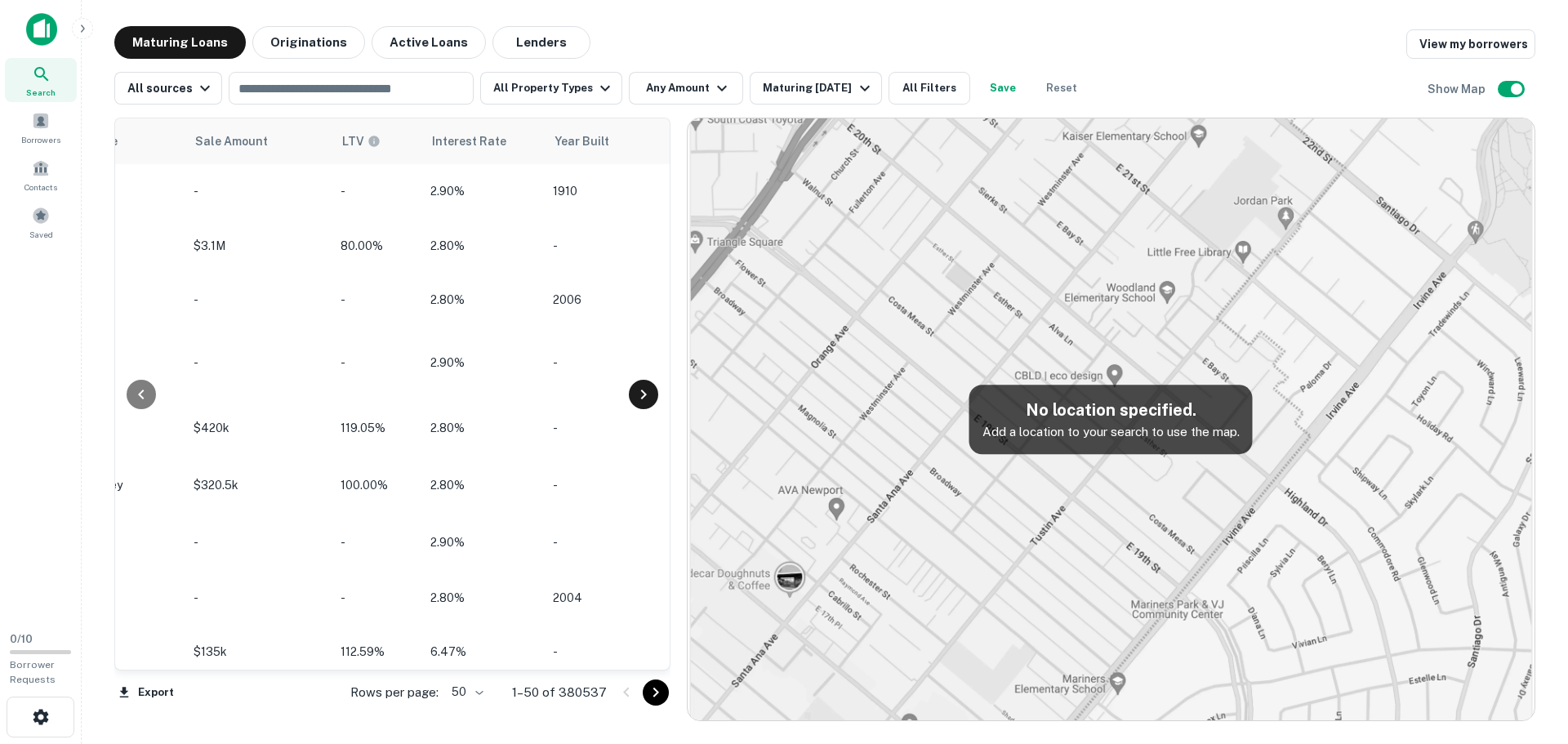
click at [645, 392] on icon at bounding box center [644, 394] width 20 height 20
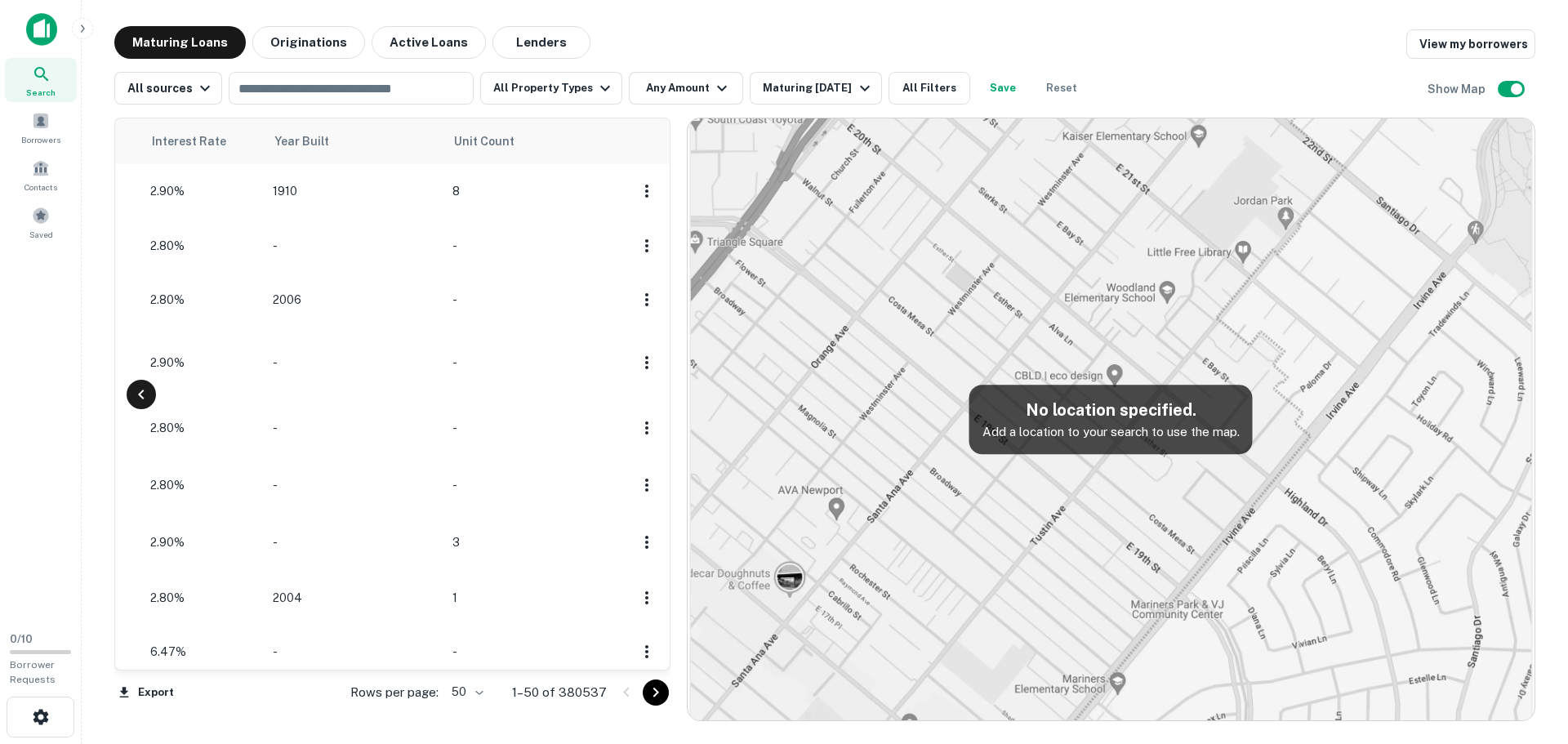
click at [132, 392] on icon at bounding box center [142, 394] width 20 height 20
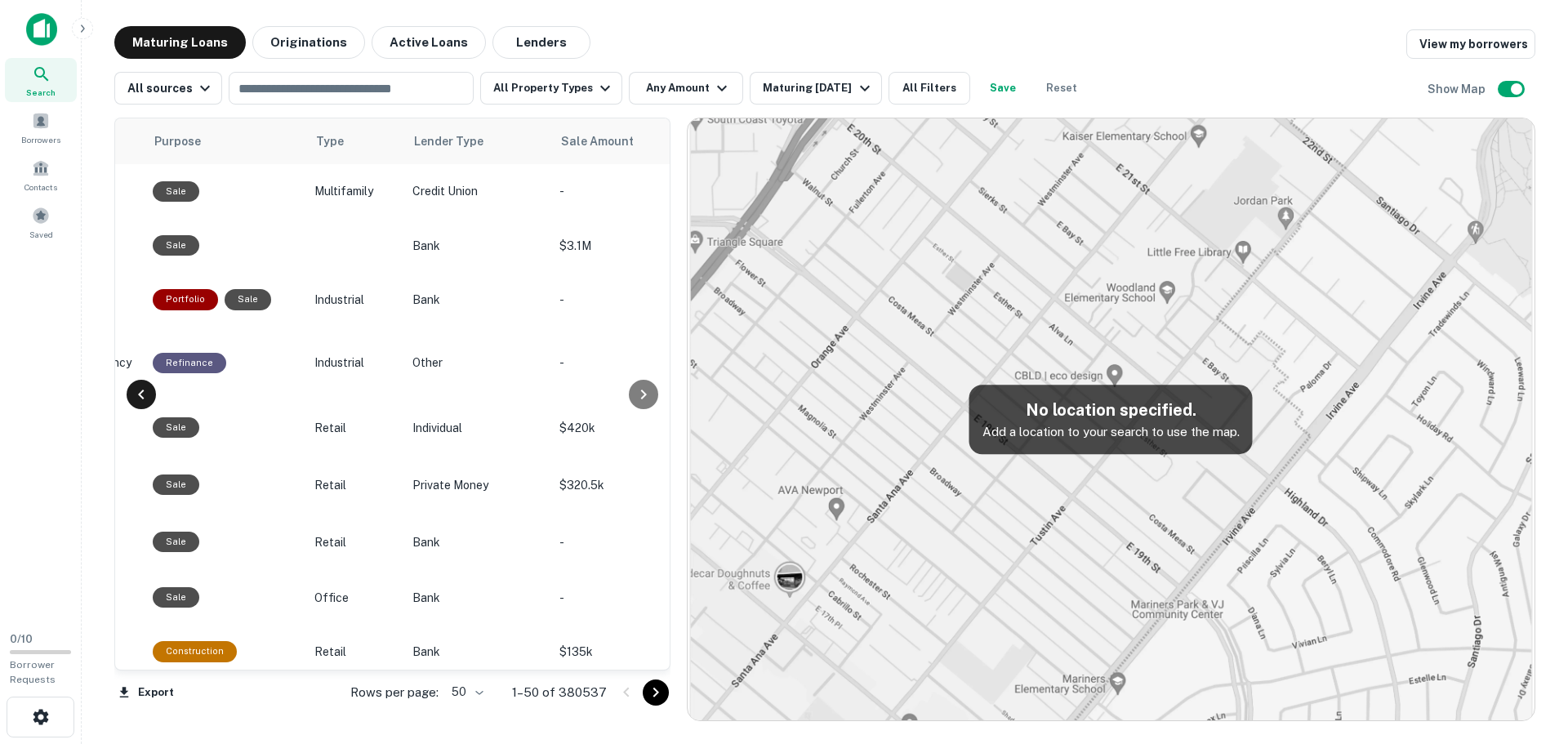
click at [132, 392] on icon at bounding box center [142, 394] width 20 height 20
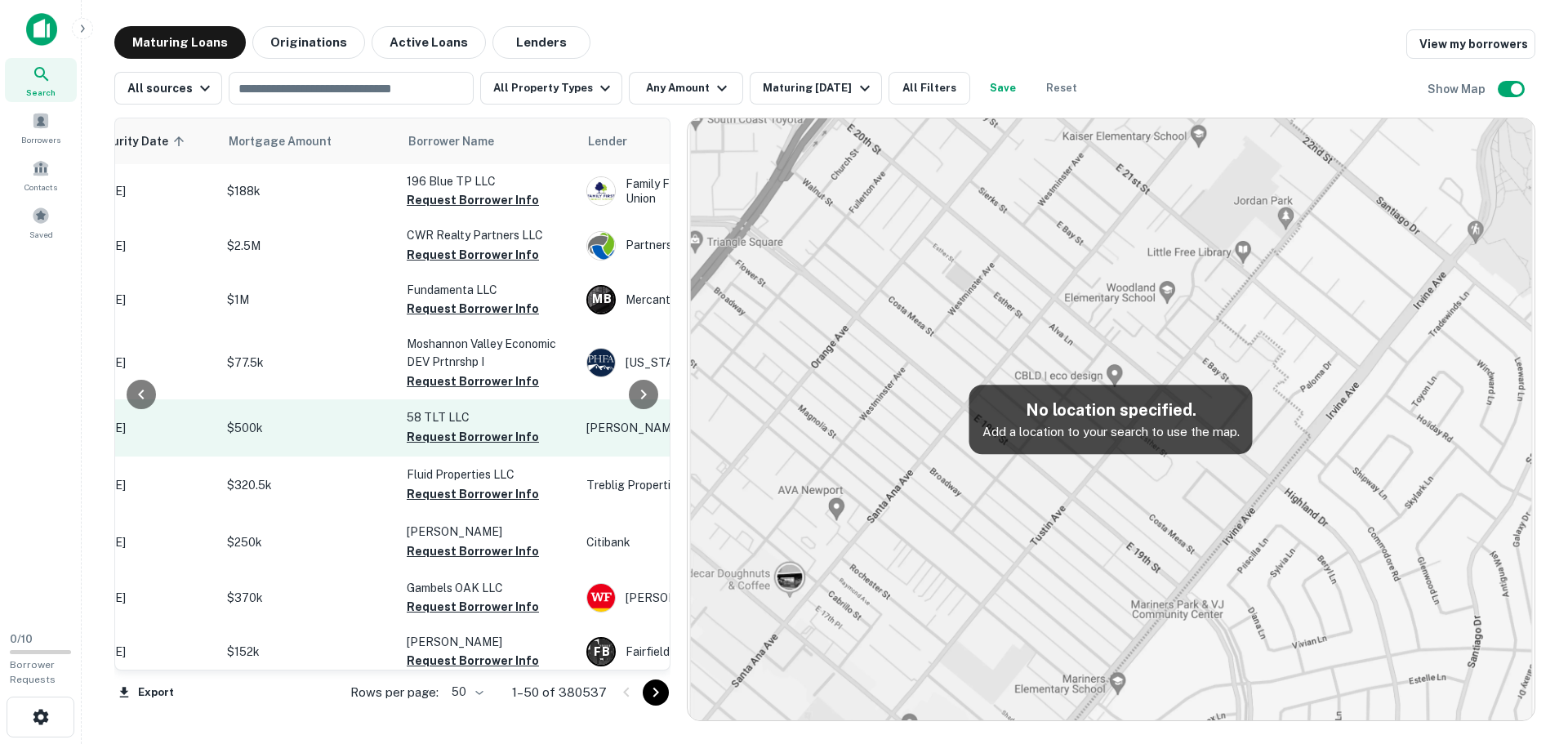
scroll to position [0, 295]
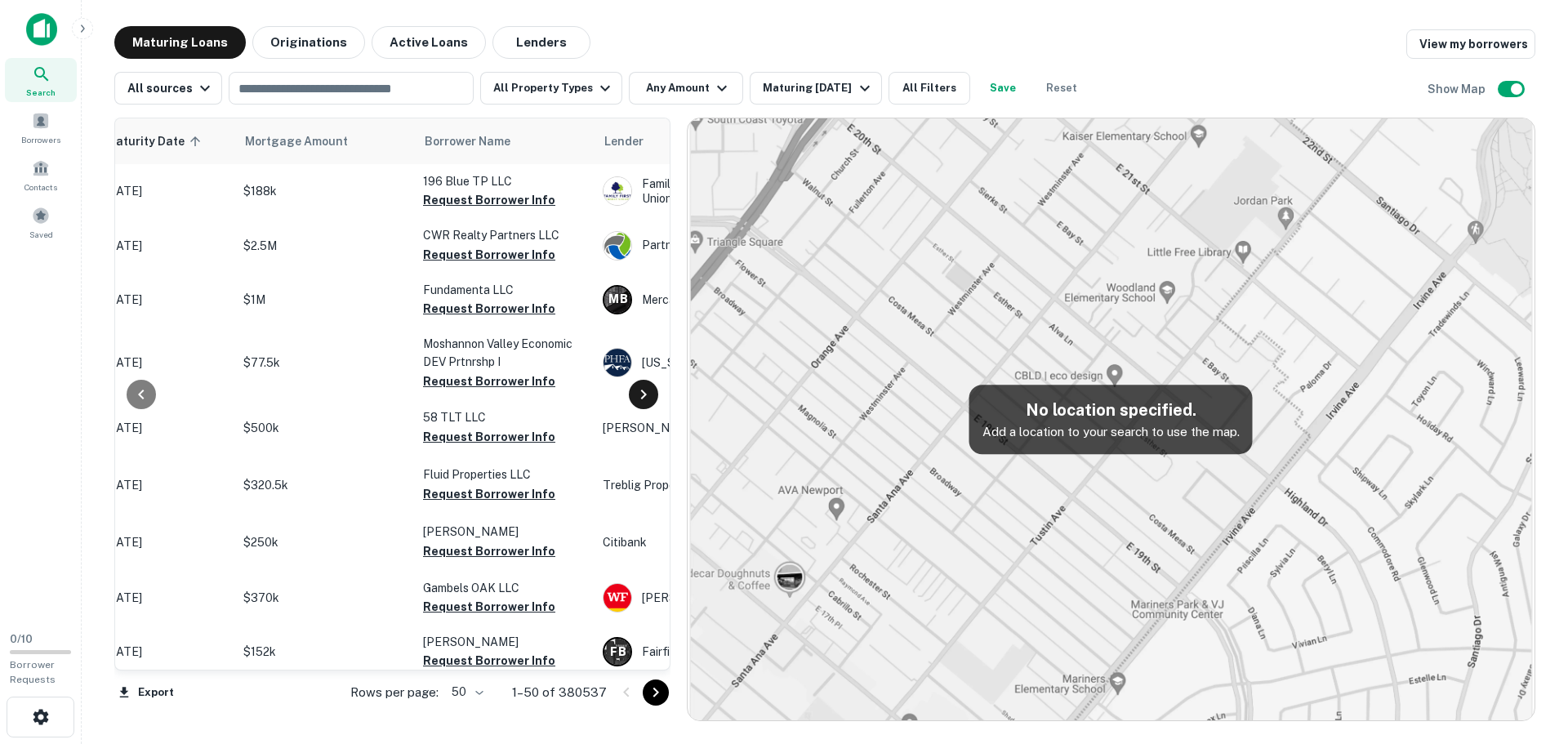
click at [654, 403] on div at bounding box center [643, 394] width 29 height 29
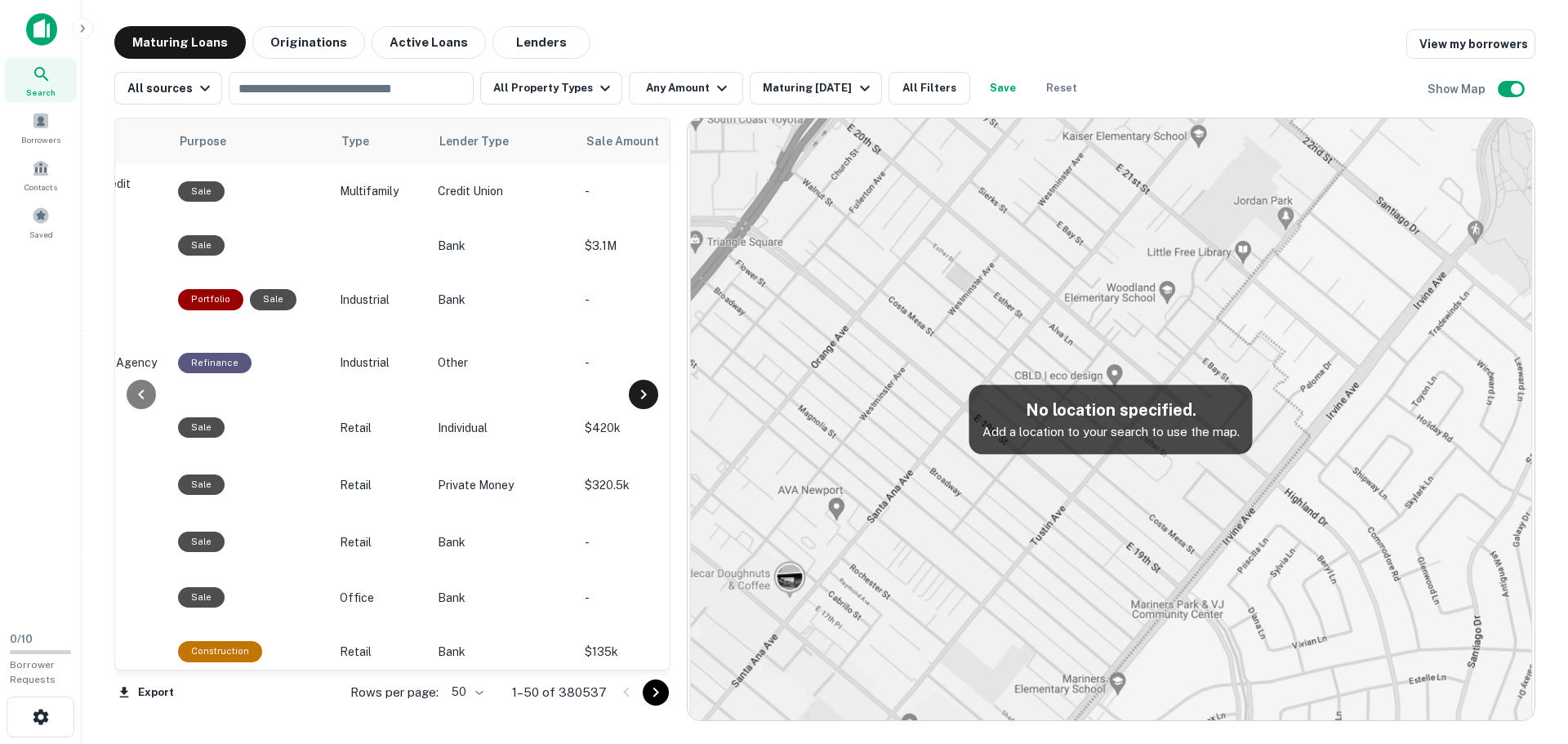
click at [651, 399] on icon at bounding box center [644, 394] width 20 height 20
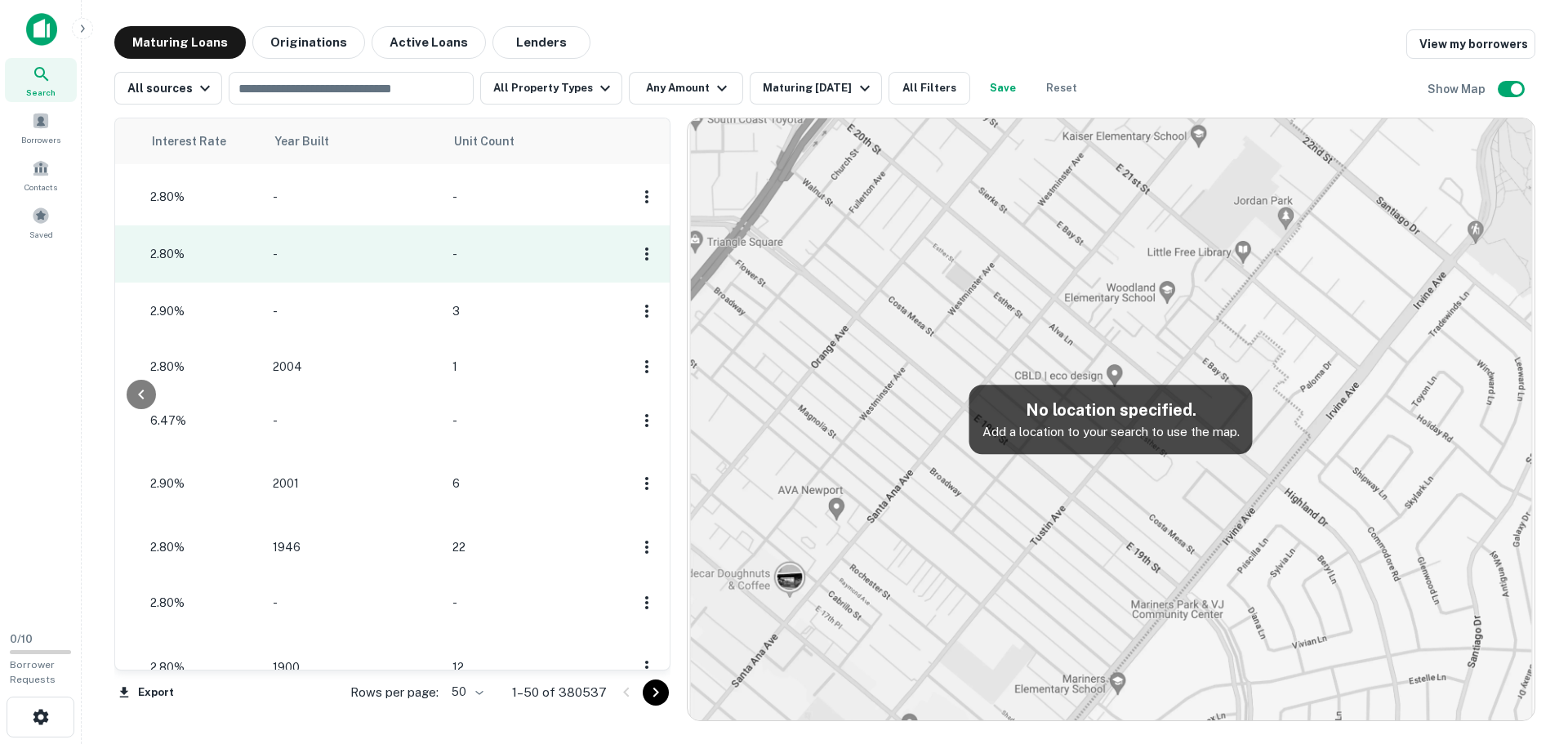
scroll to position [0, 1655]
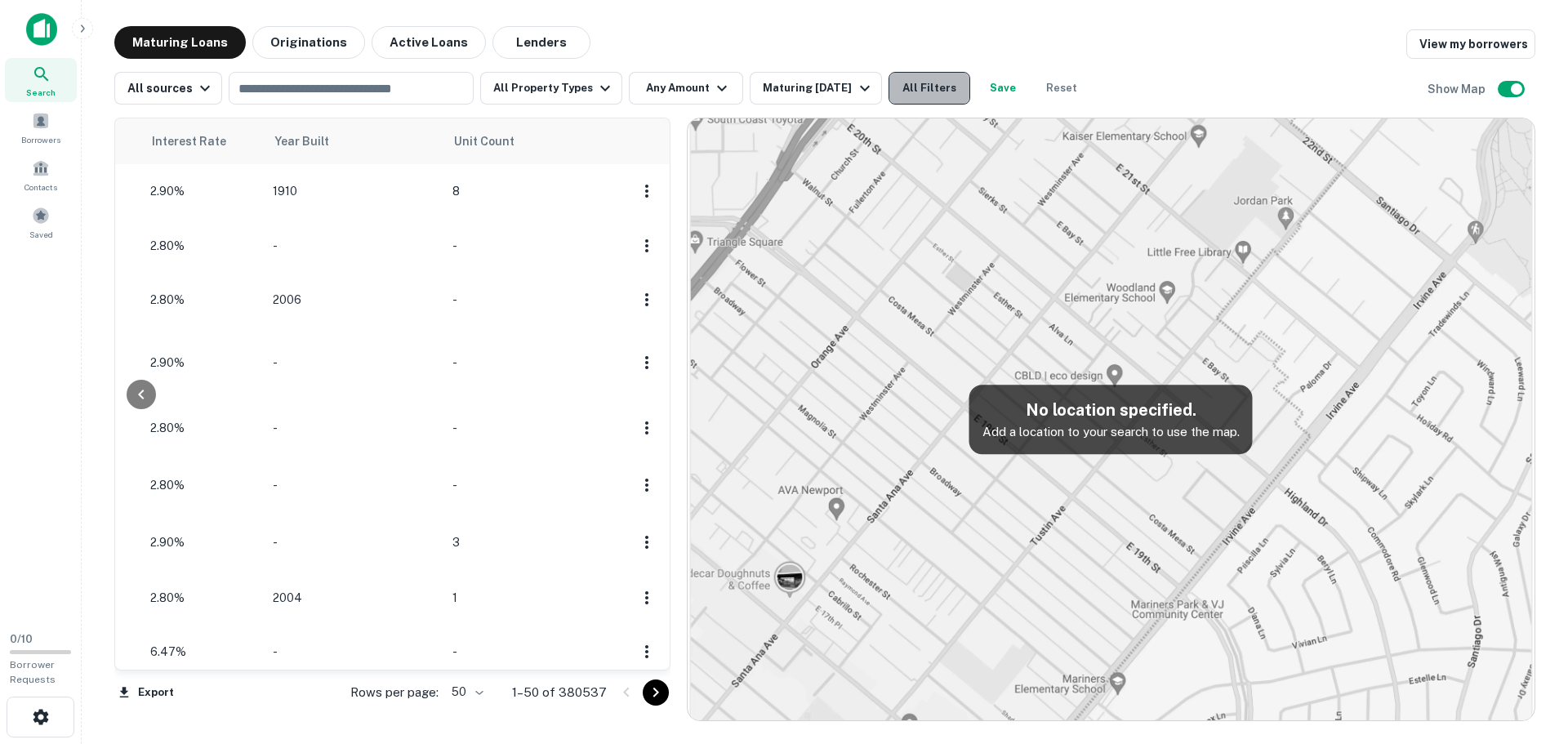
click at [914, 87] on button "All Filters" at bounding box center [929, 88] width 82 height 32
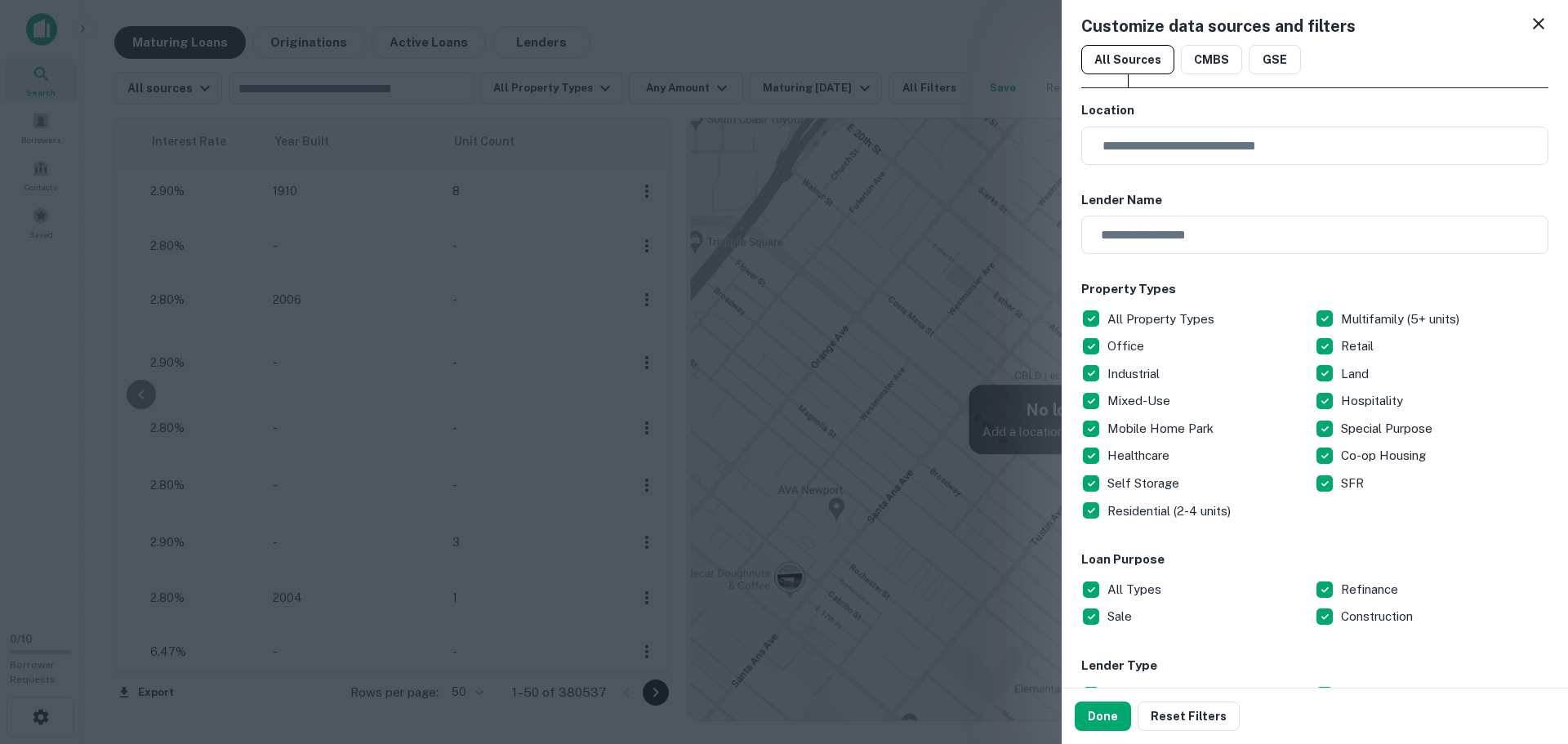
scroll to position [0, 0]
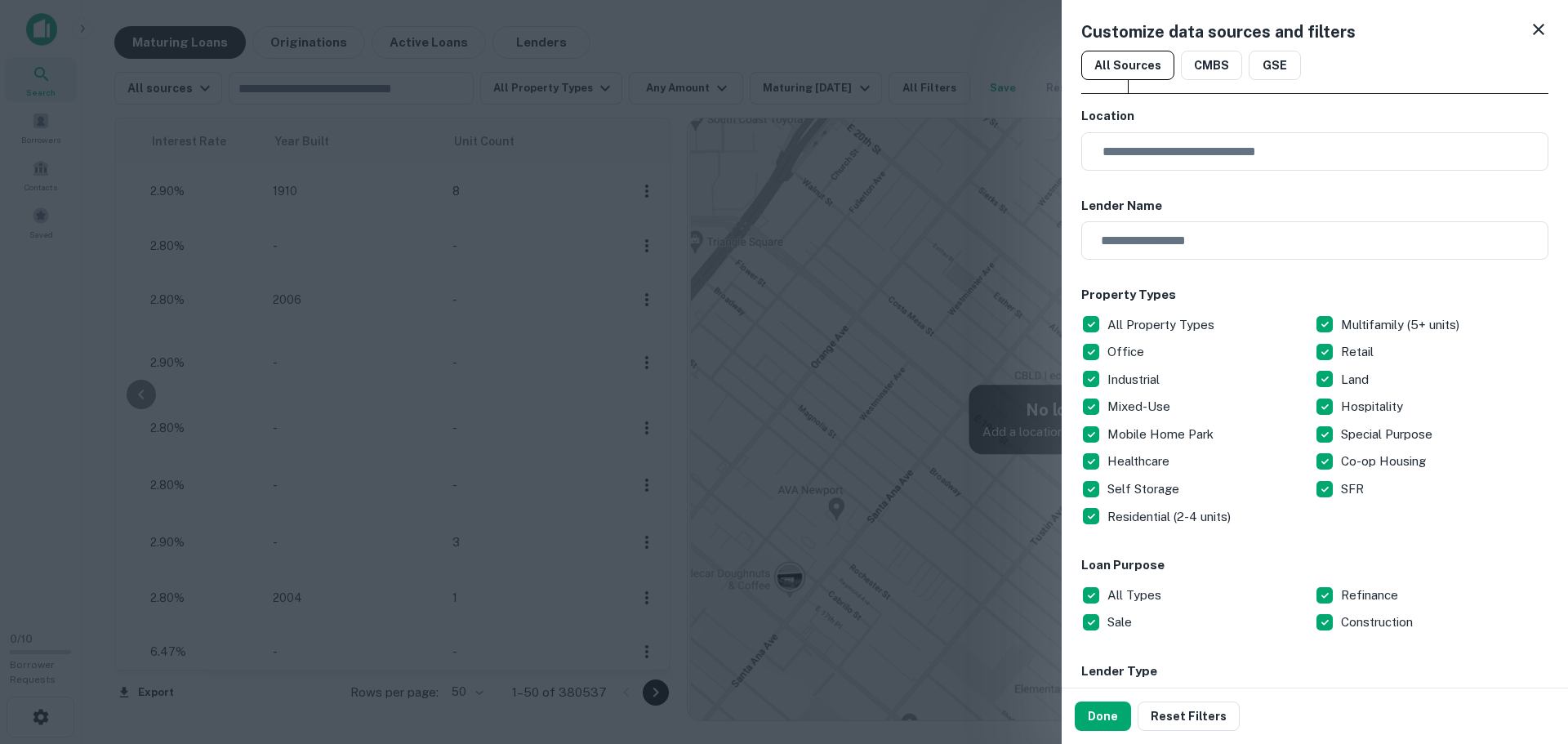
click at [1532, 32] on icon at bounding box center [1538, 30] width 12 height 12
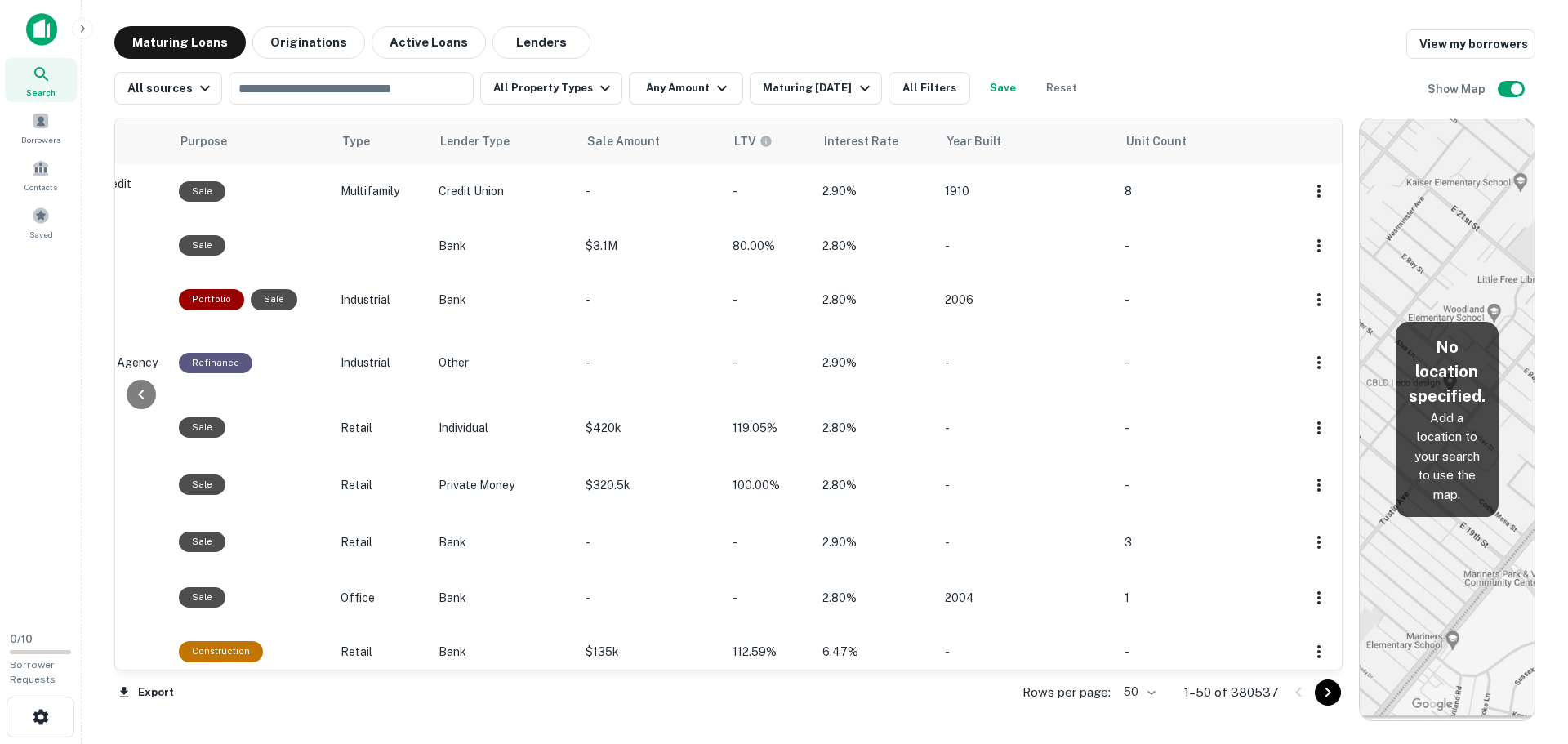
scroll to position [0, 949]
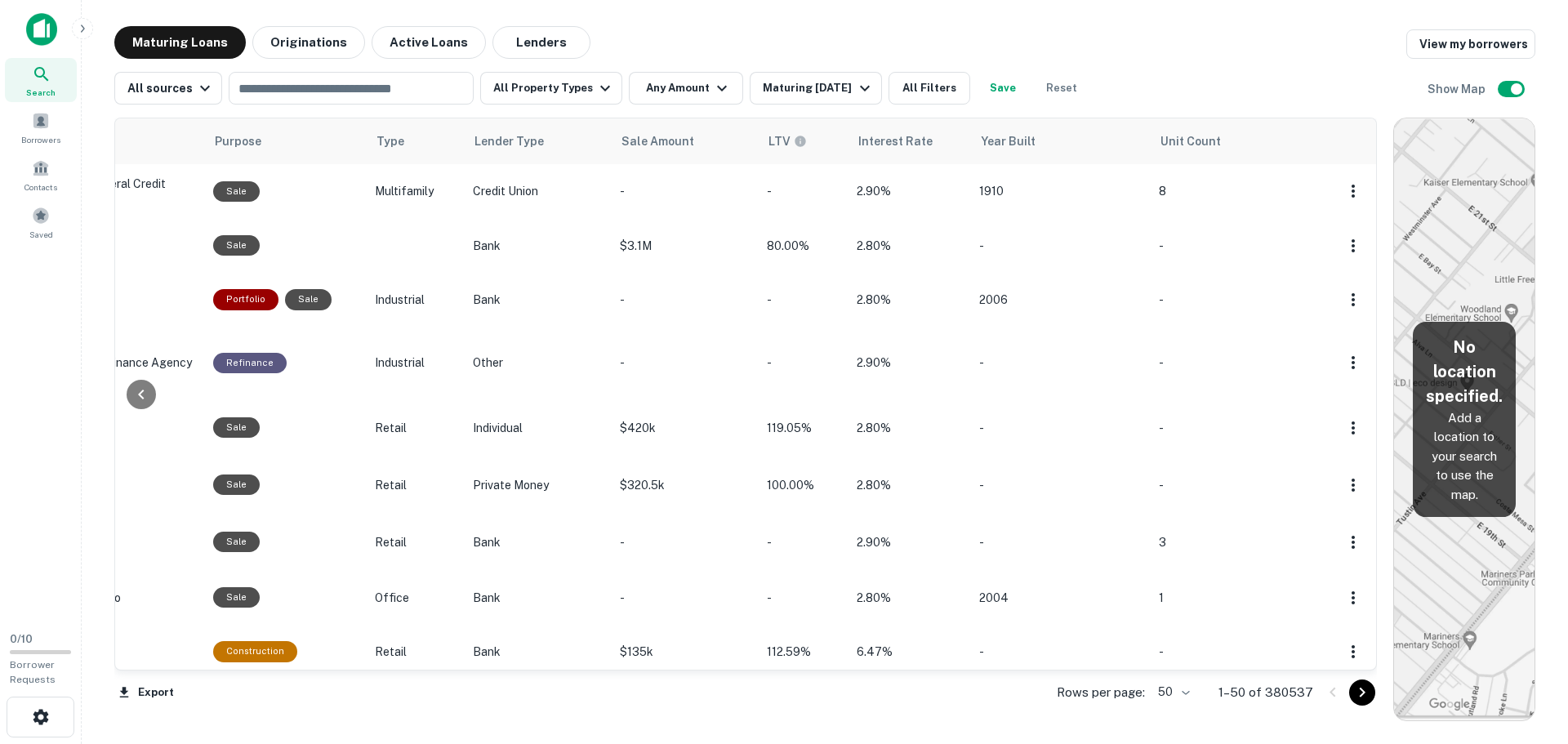
drag, startPoint x: 678, startPoint y: 333, endPoint x: 1521, endPoint y: 364, distance: 843.6
click at [1521, 364] on div "Location Maturity Date sorted ascending Mortgage Amount Borrower Name Lender Pu…" at bounding box center [824, 413] width 1421 height 616
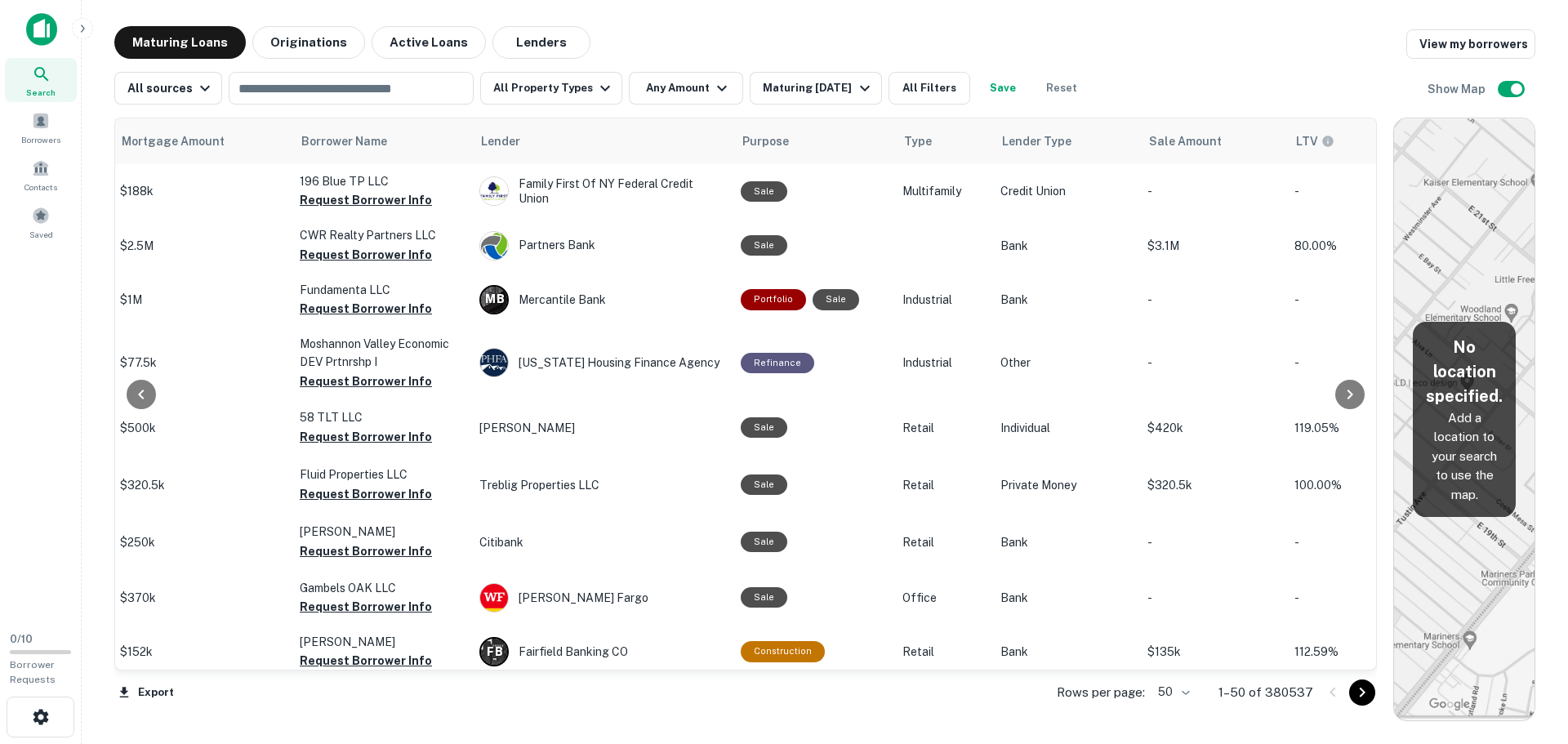
scroll to position [0, 419]
drag, startPoint x: 1018, startPoint y: 144, endPoint x: 1146, endPoint y: 58, distance: 154.2
click at [1145, 58] on div "Maturing Loans Originations Active Loans Lenders View my borrowers" at bounding box center [824, 42] width 1421 height 32
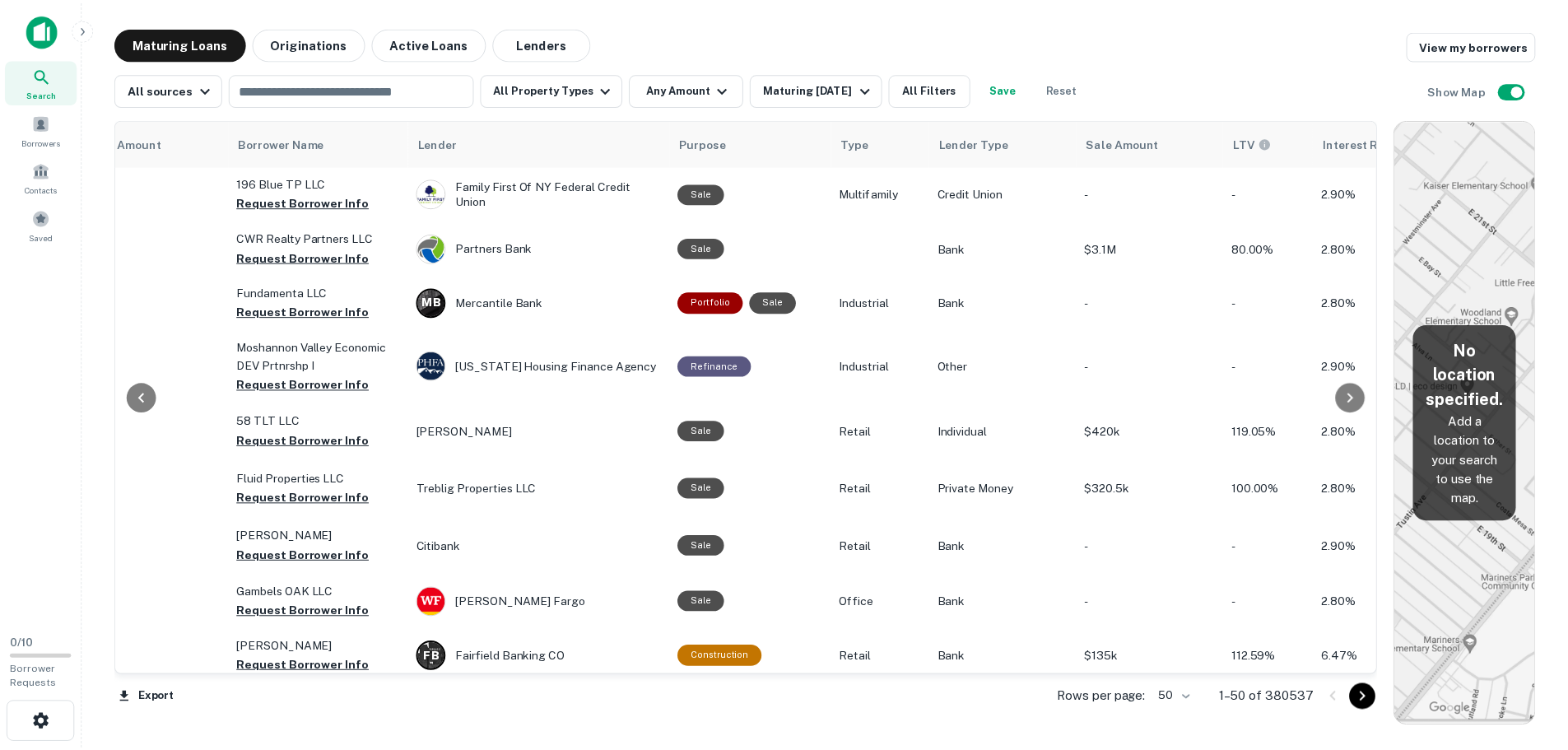
scroll to position [0, 483]
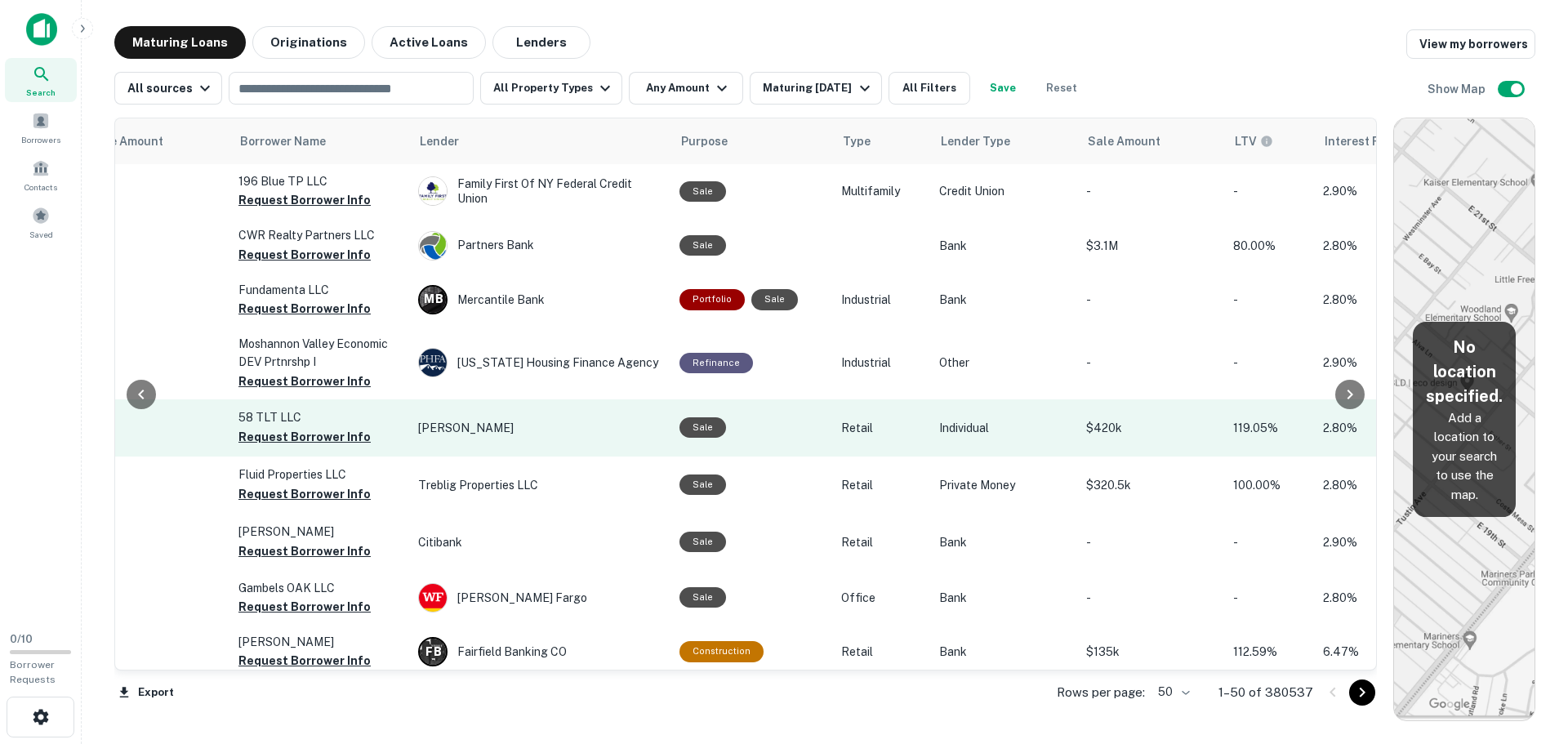
click at [1111, 432] on p "$420k" at bounding box center [1151, 428] width 131 height 18
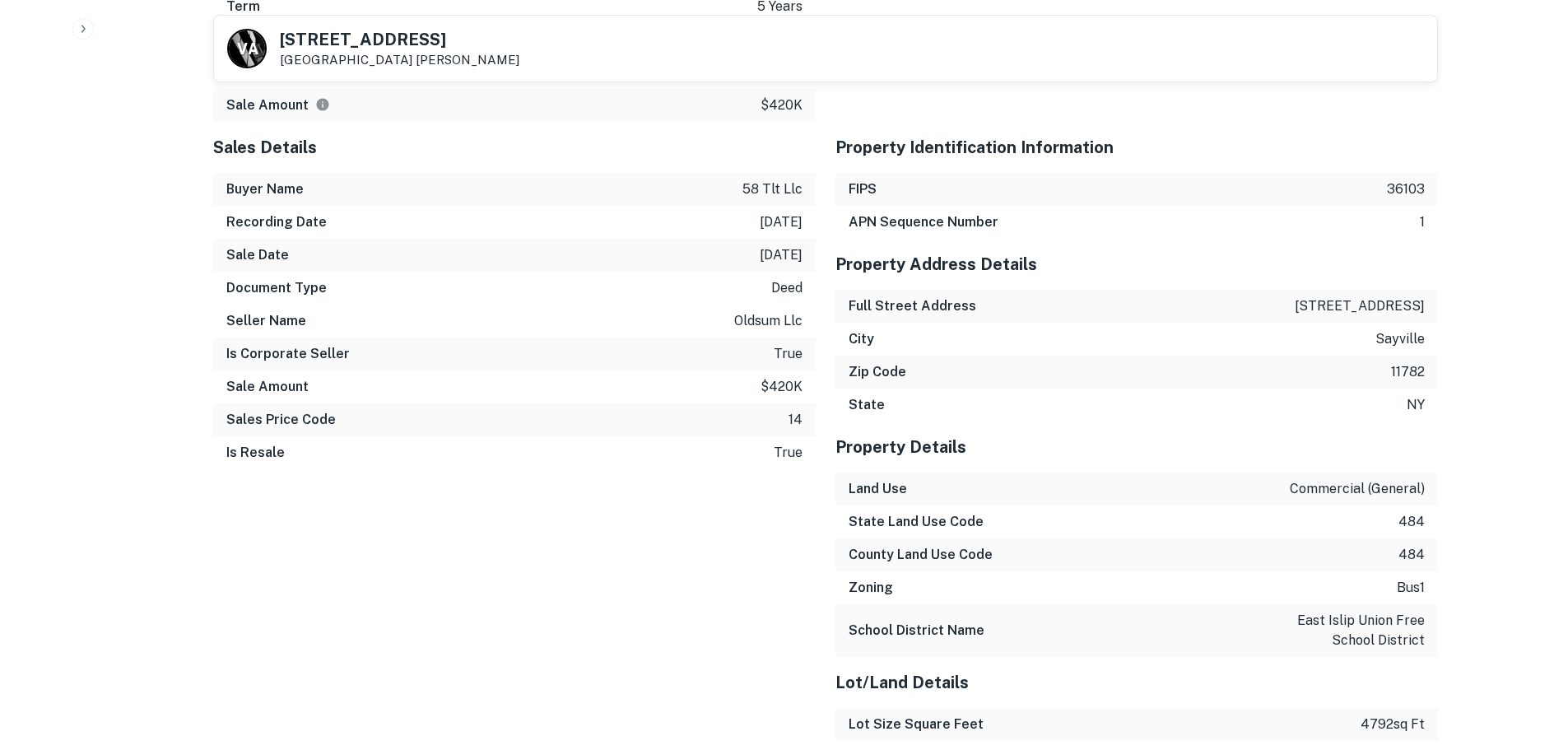
scroll to position [1235, 0]
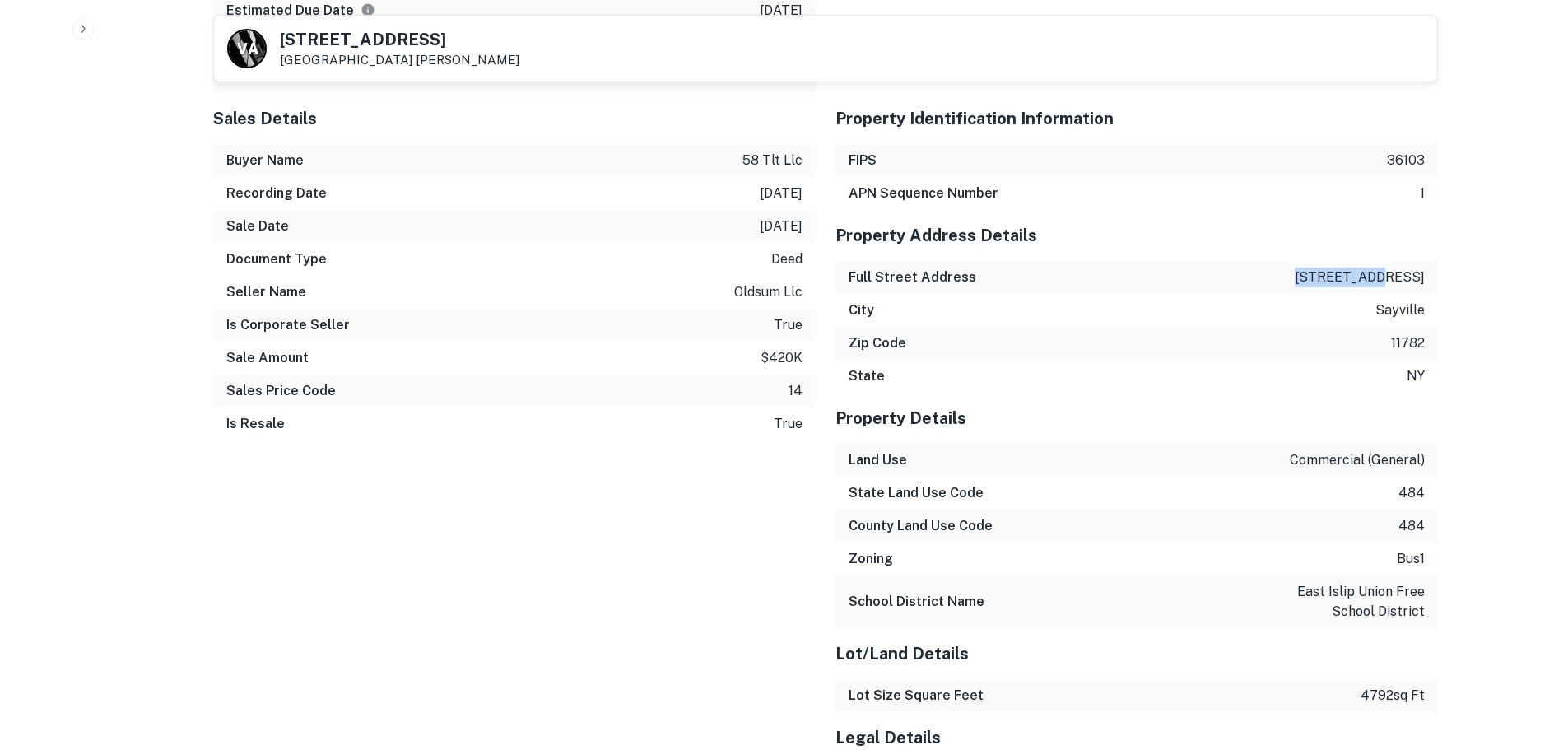
drag, startPoint x: 1425, startPoint y: 275, endPoint x: 1345, endPoint y: 276, distance: 80.0
click at [1345, 276] on div "Full Street Address 58 river rd" at bounding box center [1137, 277] width 603 height 33
copy p "58 river rd"
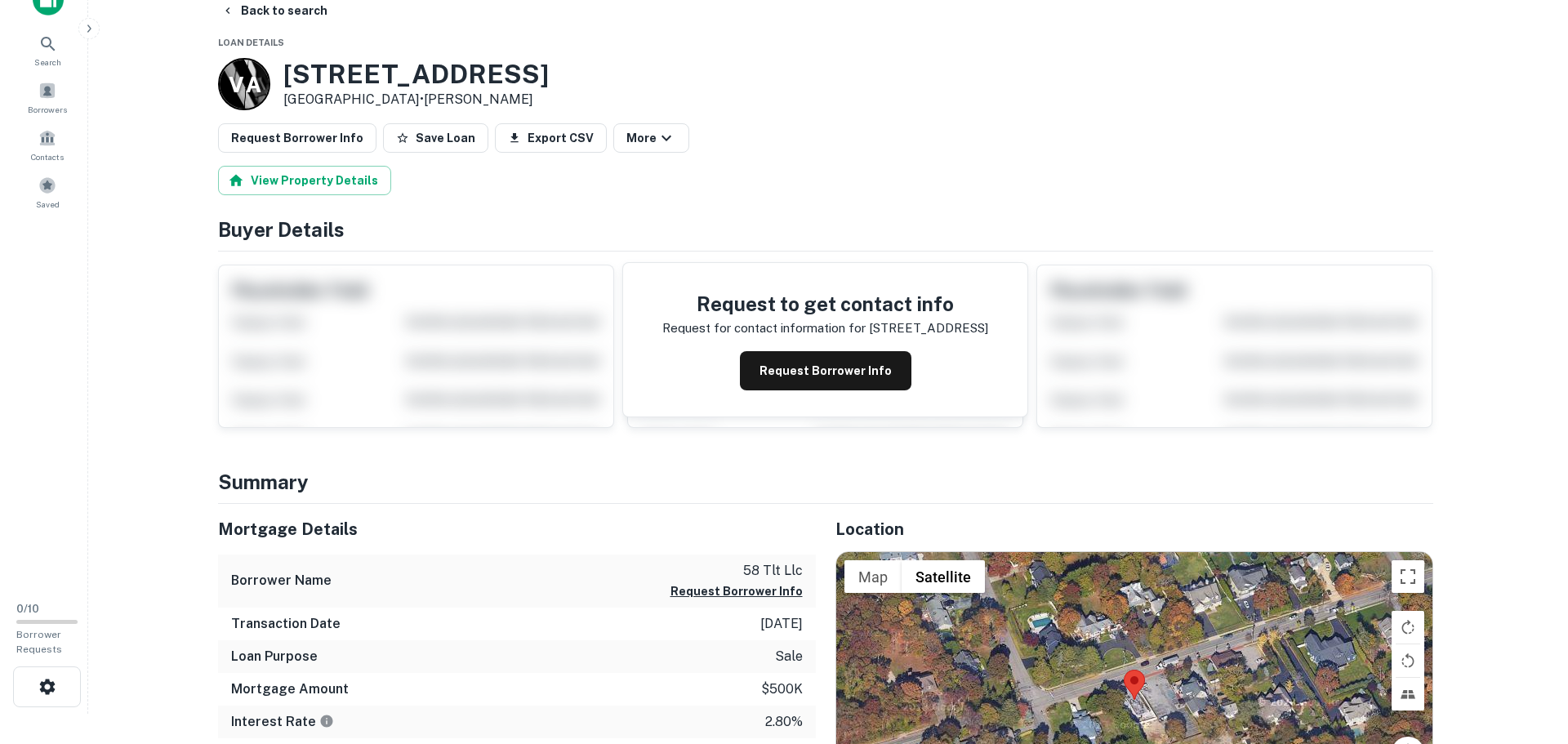
scroll to position [0, 0]
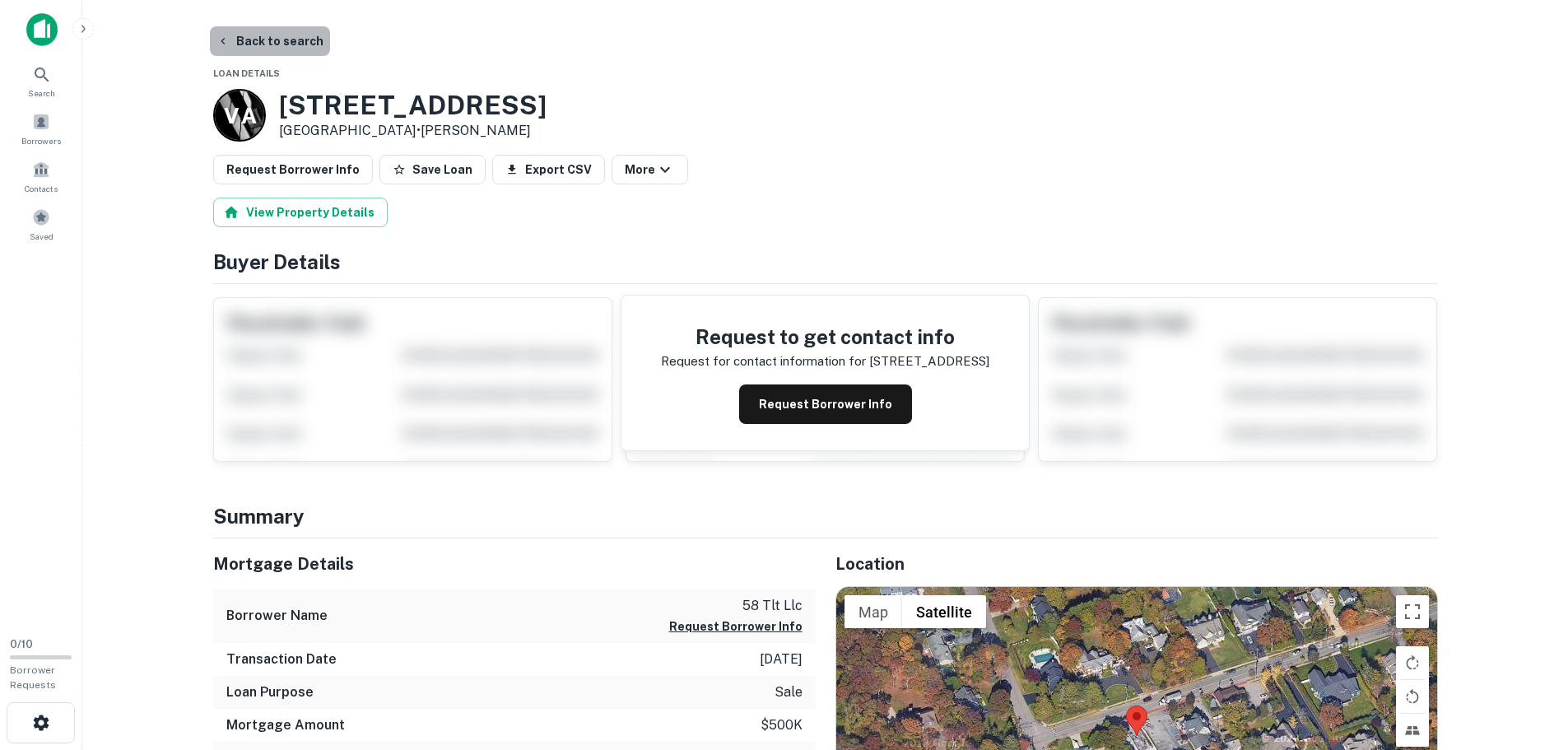
click at [284, 43] on button "Back to search" at bounding box center [270, 41] width 120 height 29
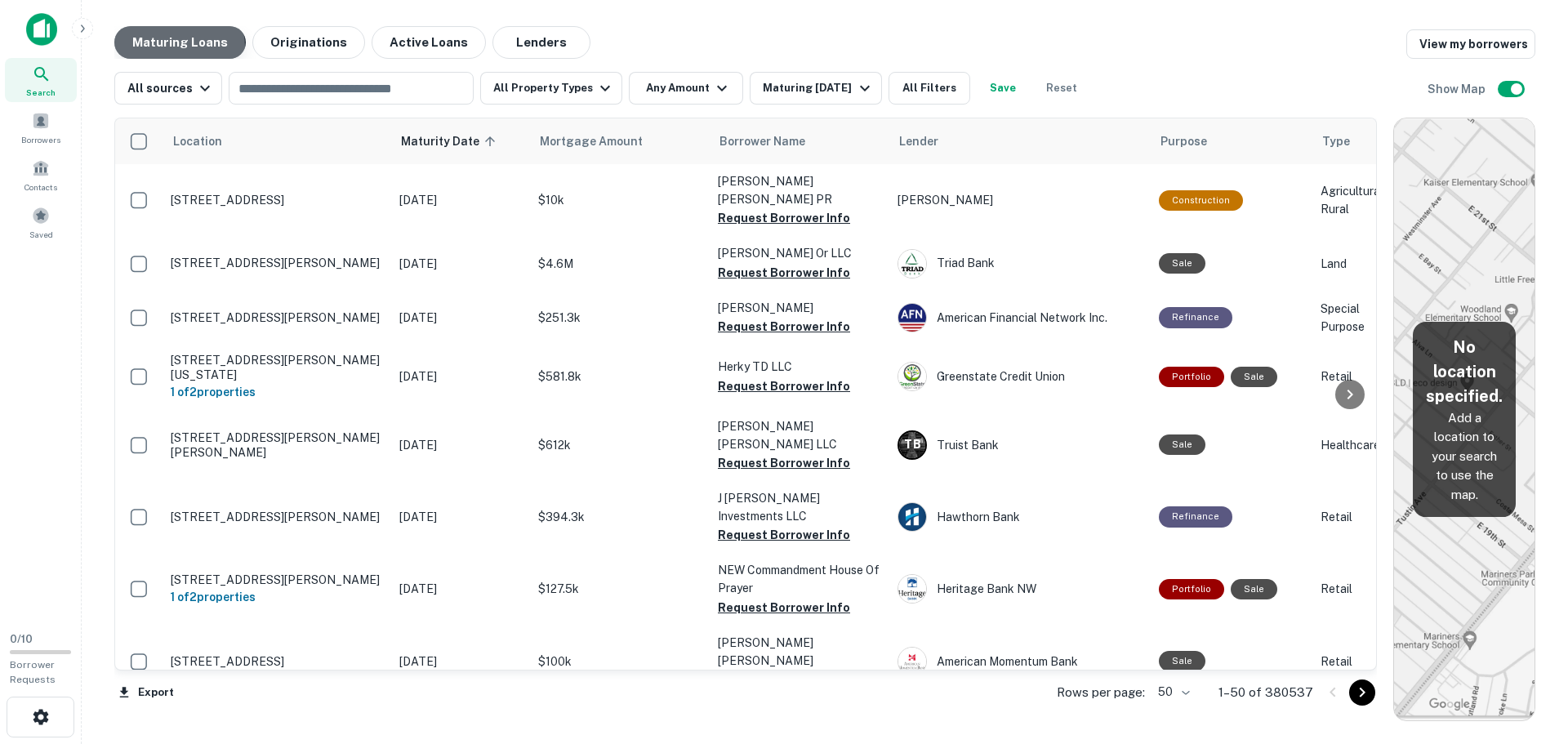
click at [177, 46] on button "Maturing Loans" at bounding box center [180, 42] width 132 height 32
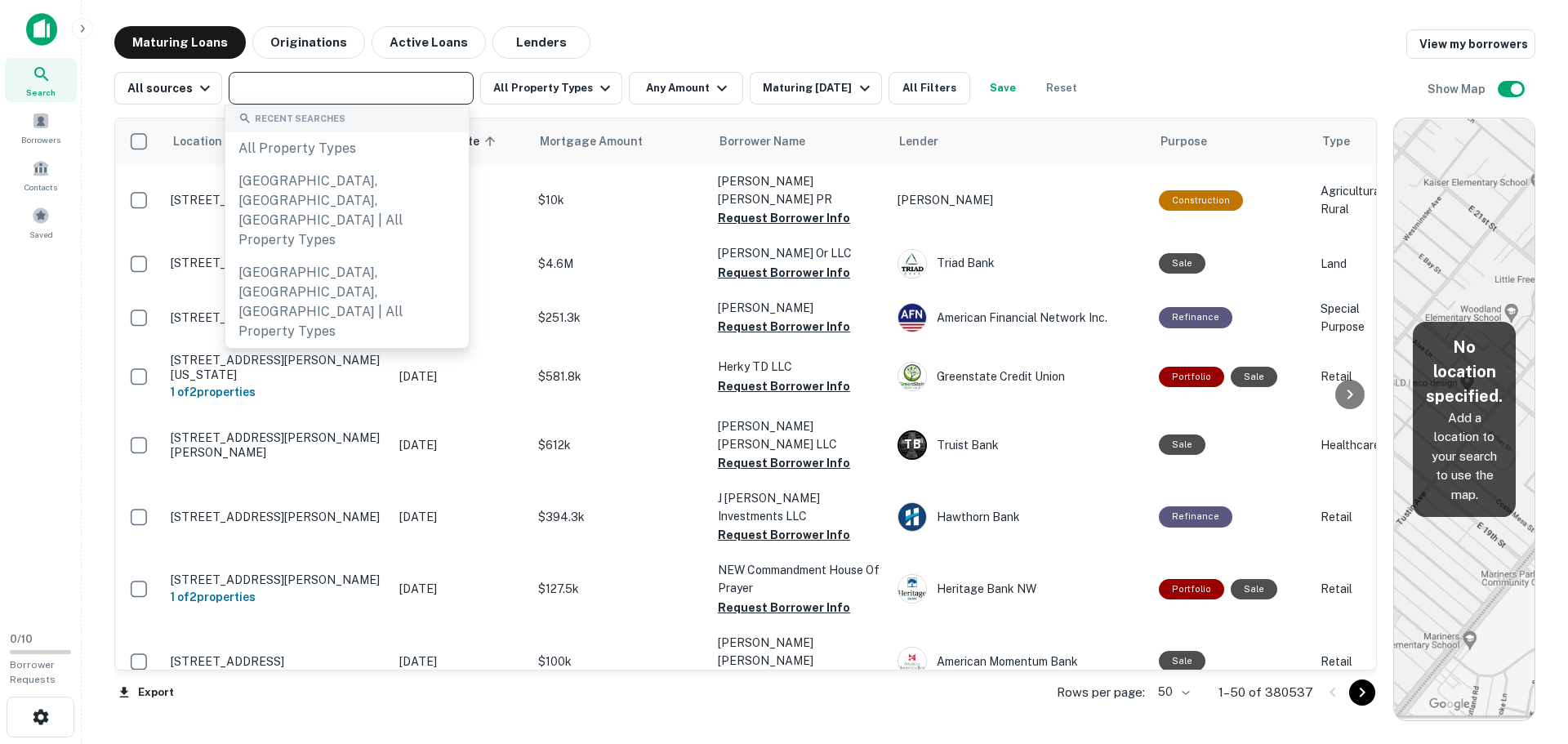
click at [259, 89] on input "text" at bounding box center [350, 89] width 233 height 23
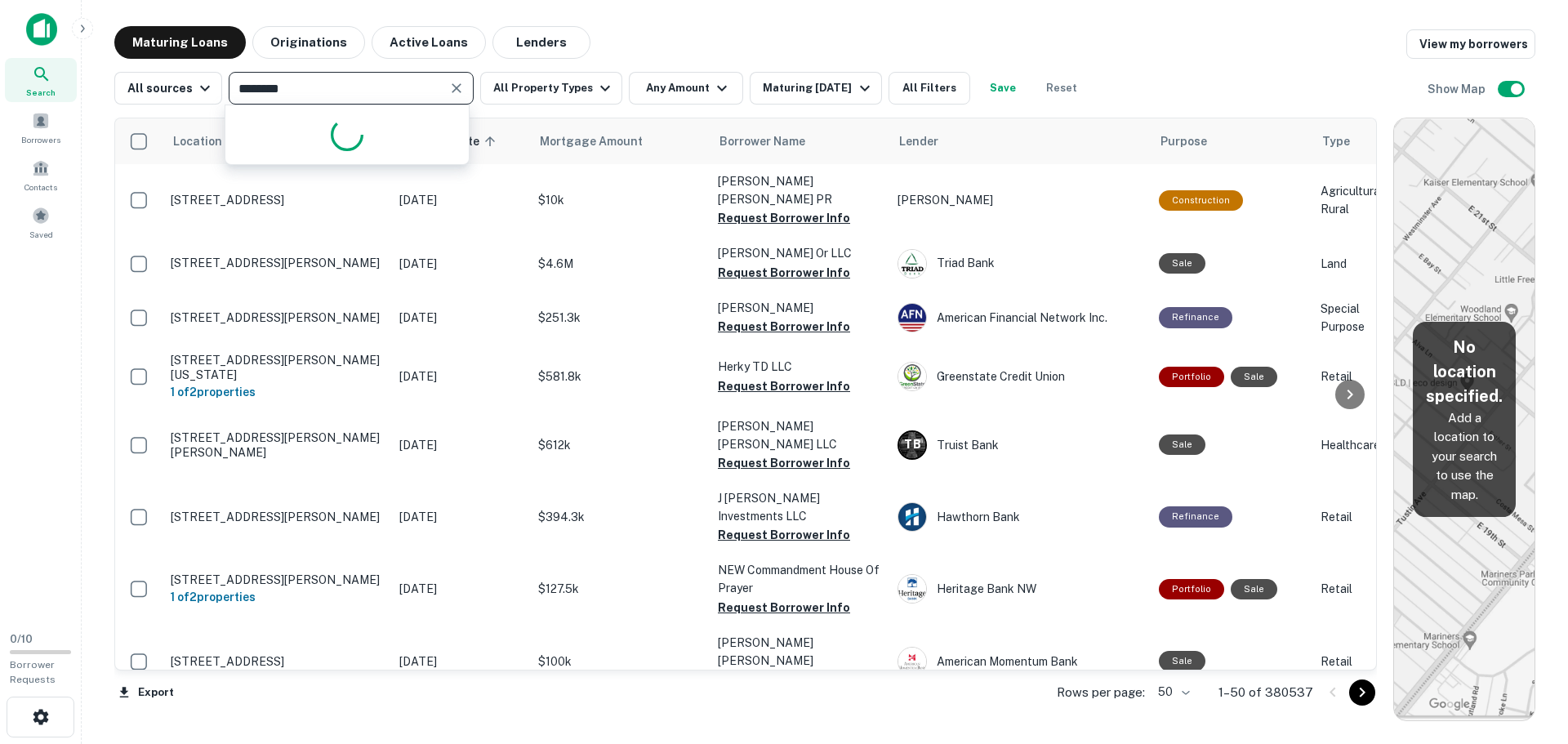
type input "*********"
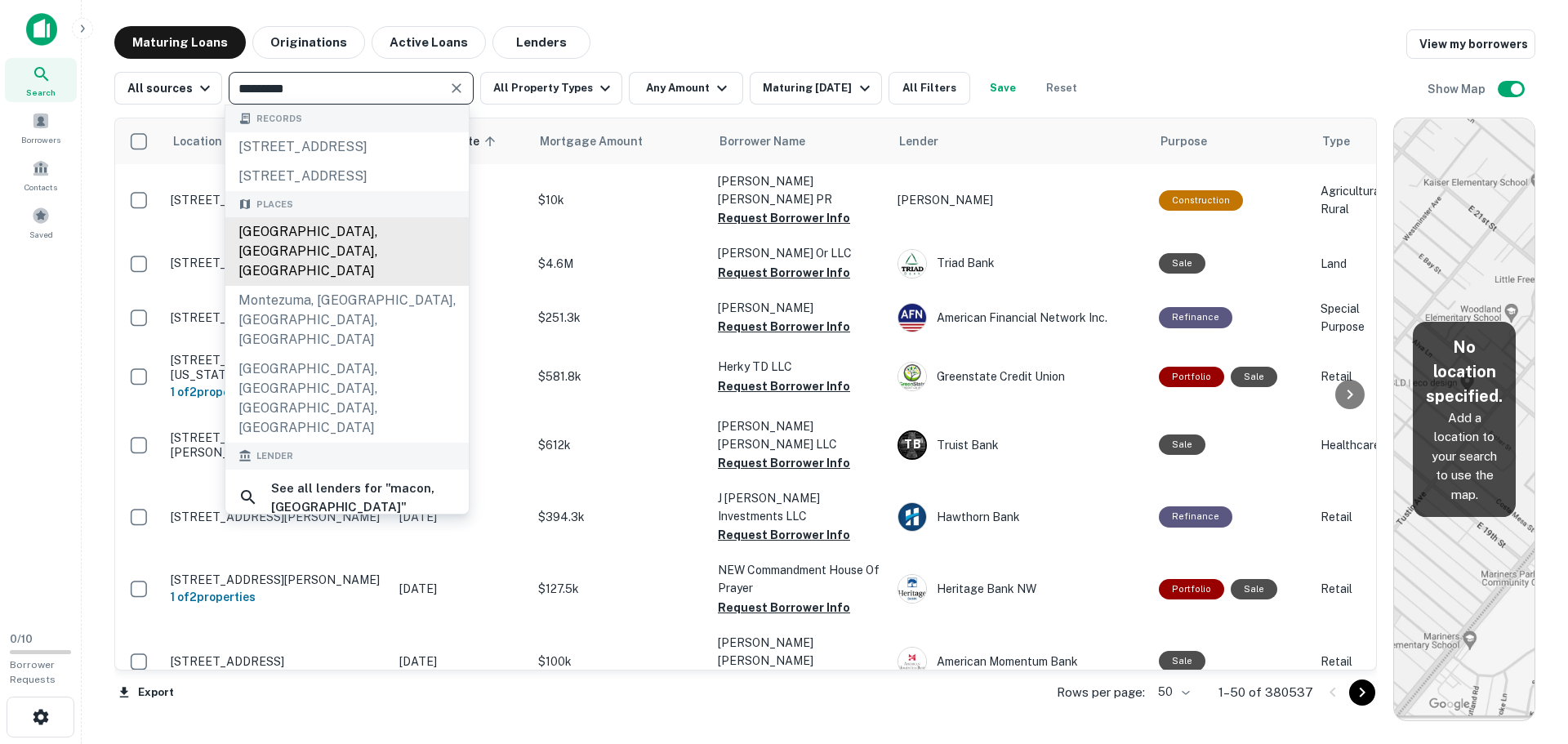
click at [268, 251] on div "[GEOGRAPHIC_DATA], [GEOGRAPHIC_DATA], [GEOGRAPHIC_DATA]" at bounding box center [347, 251] width 244 height 69
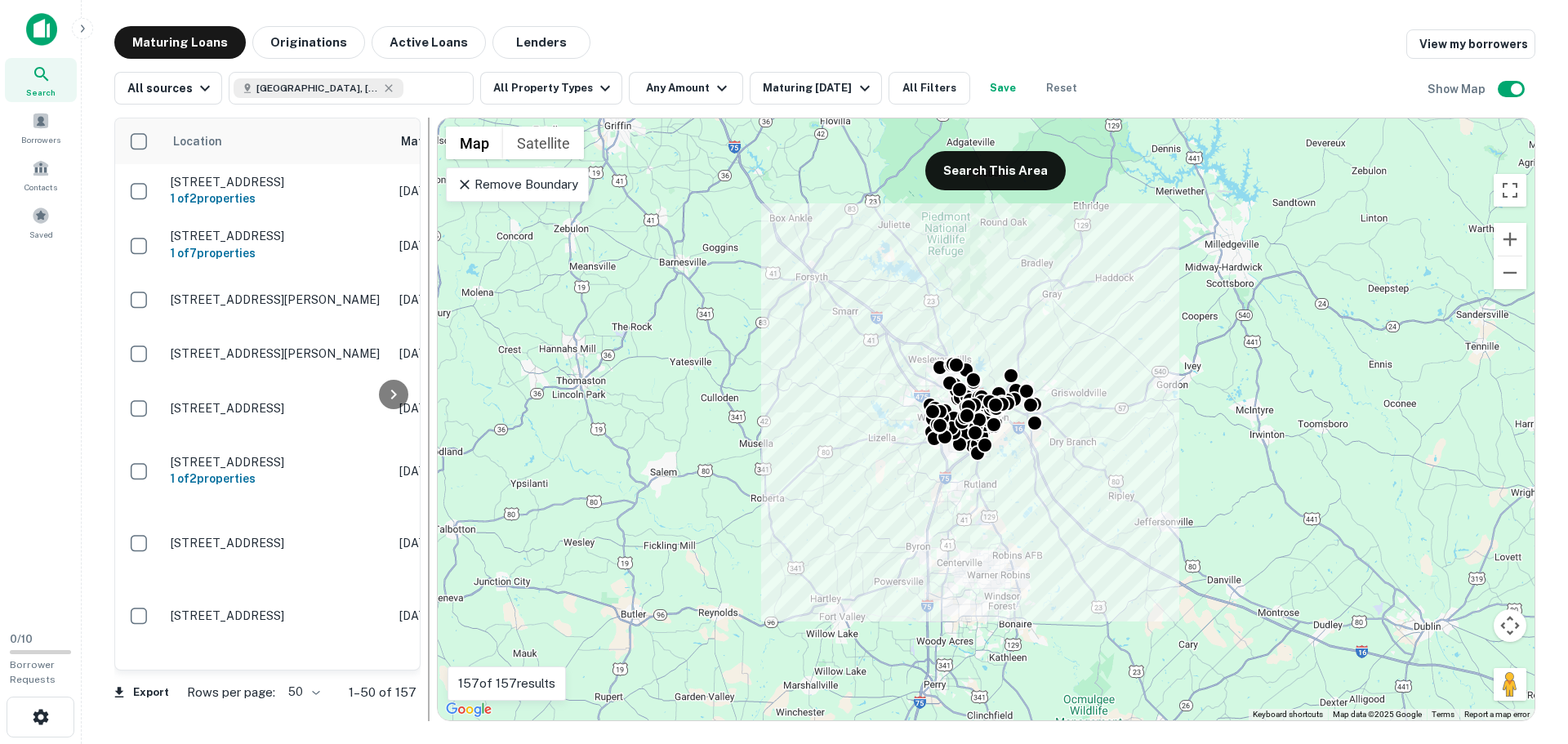
drag, startPoint x: 1385, startPoint y: 270, endPoint x: 424, endPoint y: 267, distance: 961.0
click at [425, 267] on div at bounding box center [429, 419] width 17 height 604
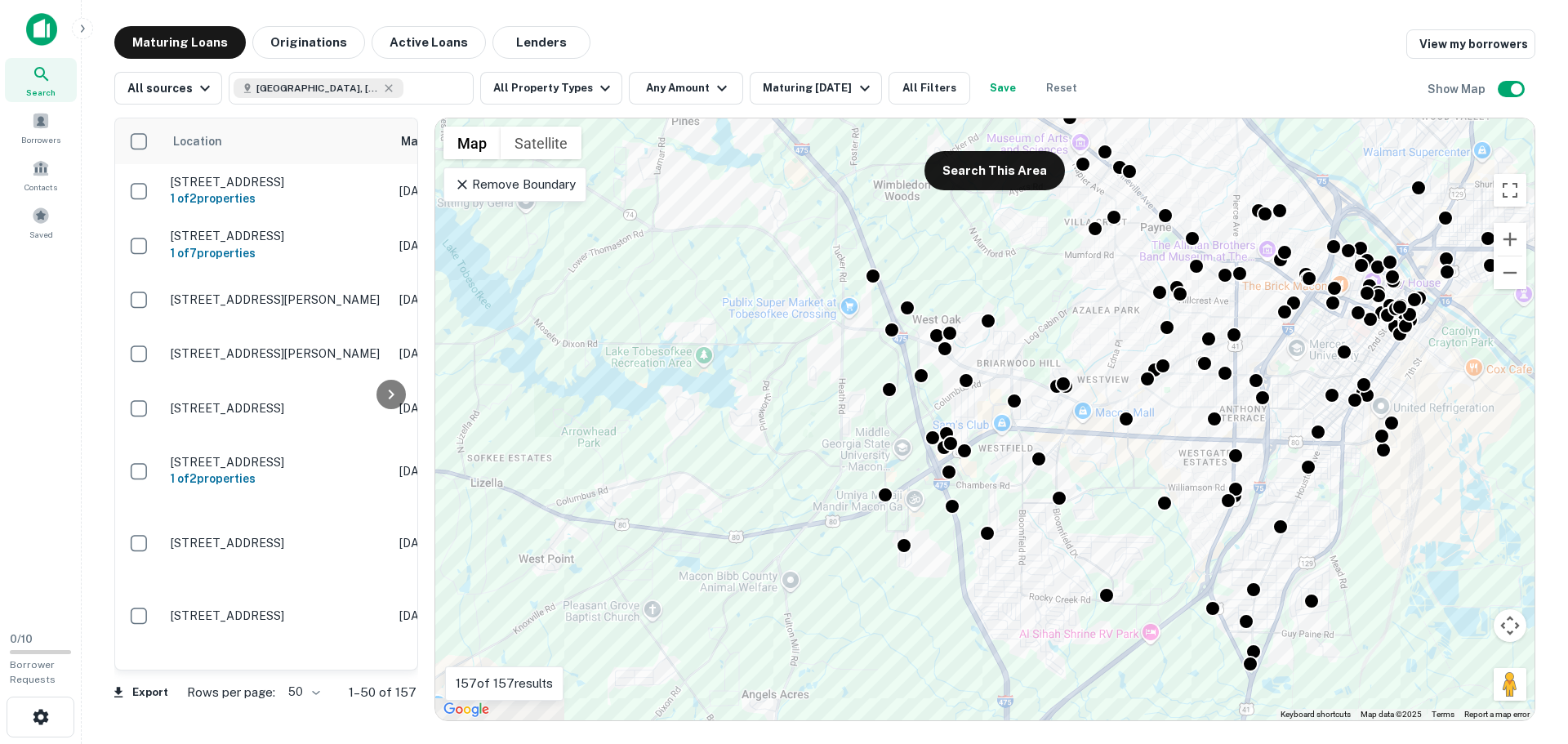
drag, startPoint x: 1025, startPoint y: 457, endPoint x: 774, endPoint y: 386, distance: 260.8
click at [800, 403] on div "To activate drag with keyboard, press Alt + Enter. Once in keyboard drag state,…" at bounding box center [984, 419] width 1099 height 602
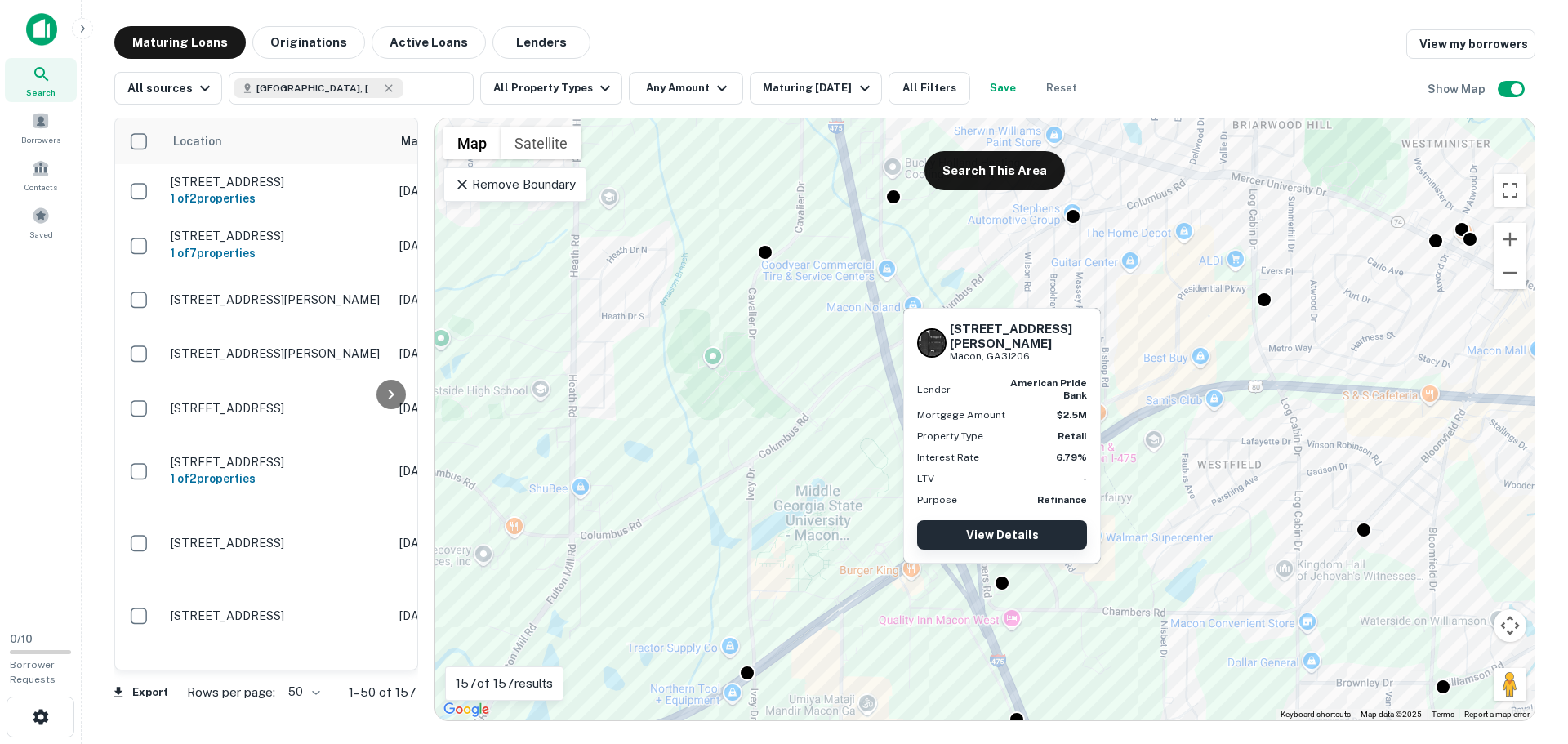
click at [996, 546] on link "View Details" at bounding box center [1001, 534] width 170 height 29
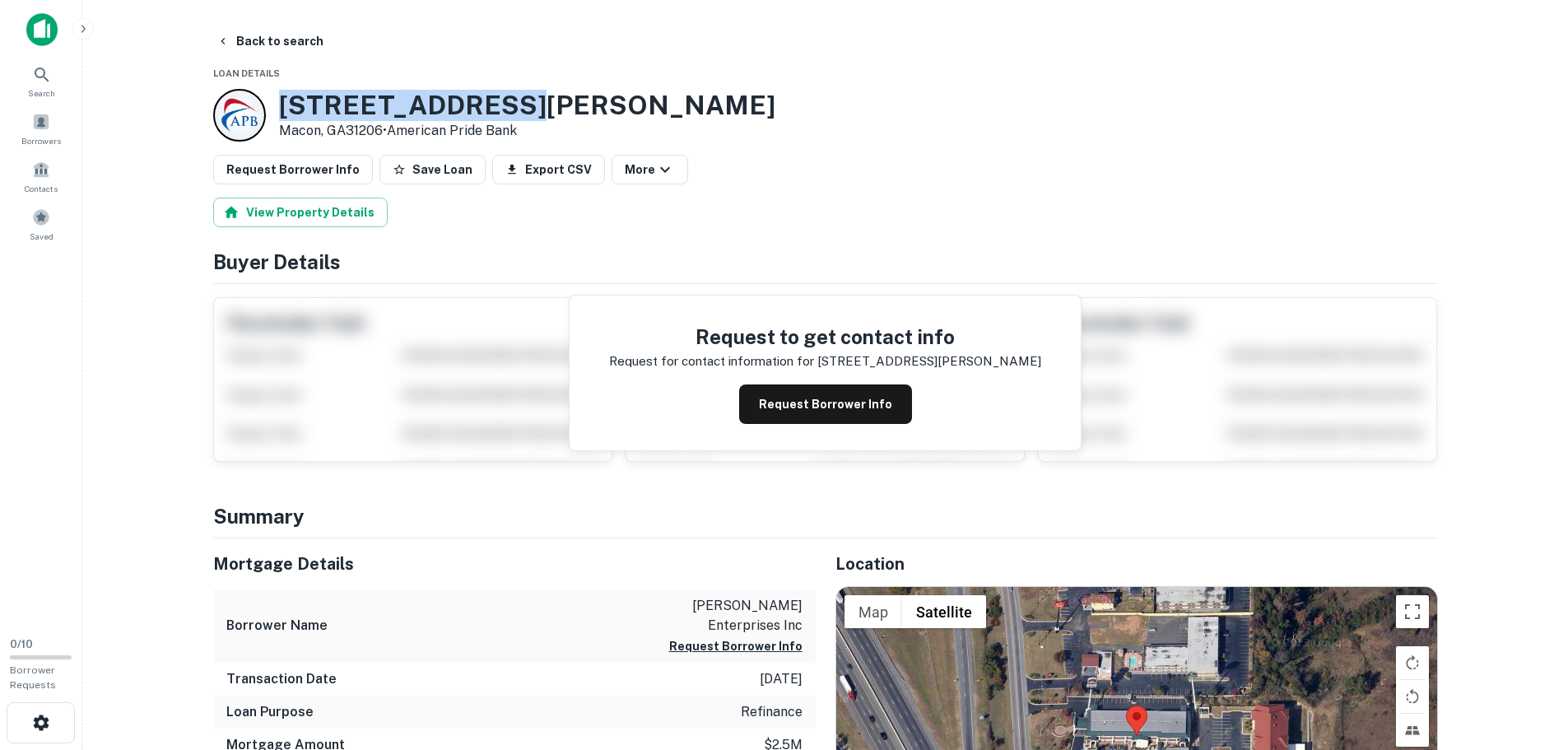
drag, startPoint x: 524, startPoint y: 107, endPoint x: 282, endPoint y: 114, distance: 242.1
click at [282, 114] on div "4681 Chambers Rd Macon, GA31206 • American Pride Bank" at bounding box center [825, 114] width 1225 height 53
copy h3 "[STREET_ADDRESS][PERSON_NAME]"
click at [261, 30] on button "Back to search" at bounding box center [270, 41] width 120 height 29
